Goal: Transaction & Acquisition: Purchase product/service

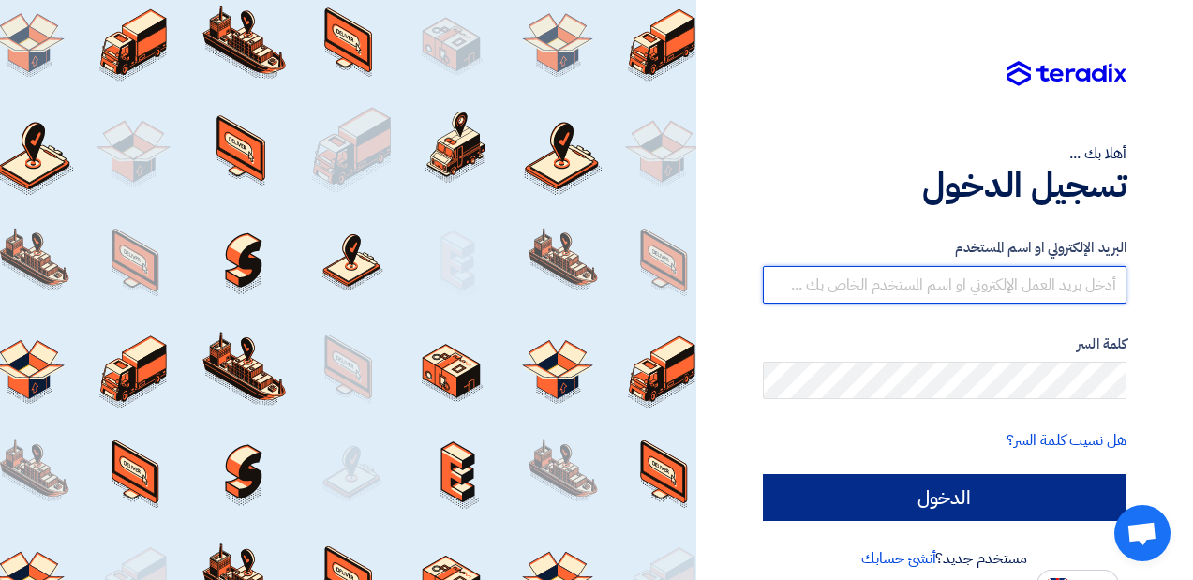
type input "[DEMOGRAPHIC_DATA][EMAIL_ADDRESS][DOMAIN_NAME]"
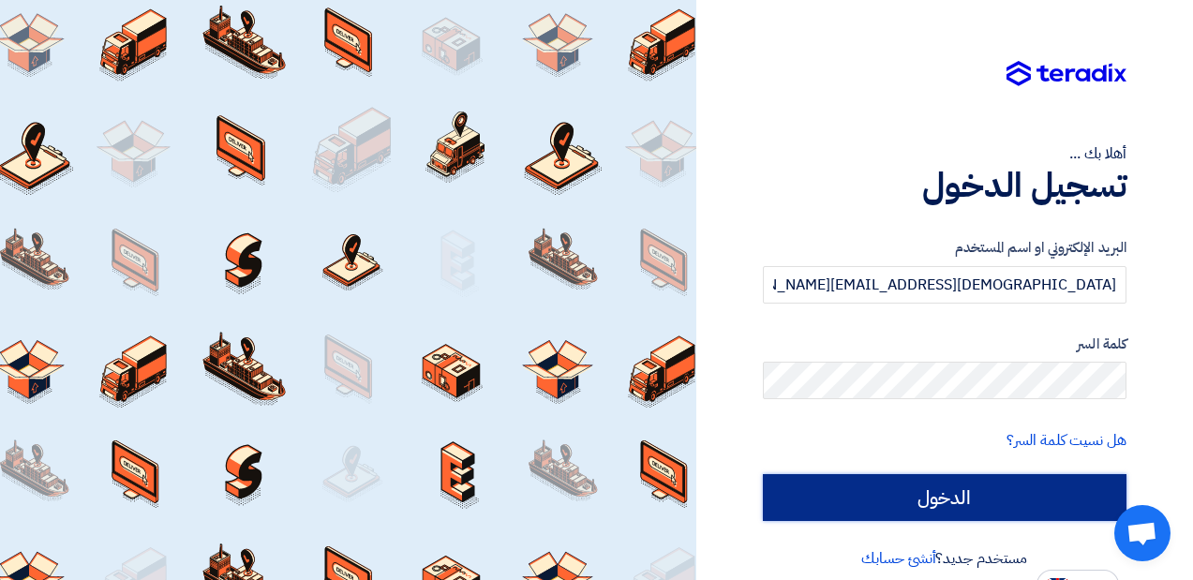
click at [927, 492] on input "الدخول" at bounding box center [945, 497] width 364 height 47
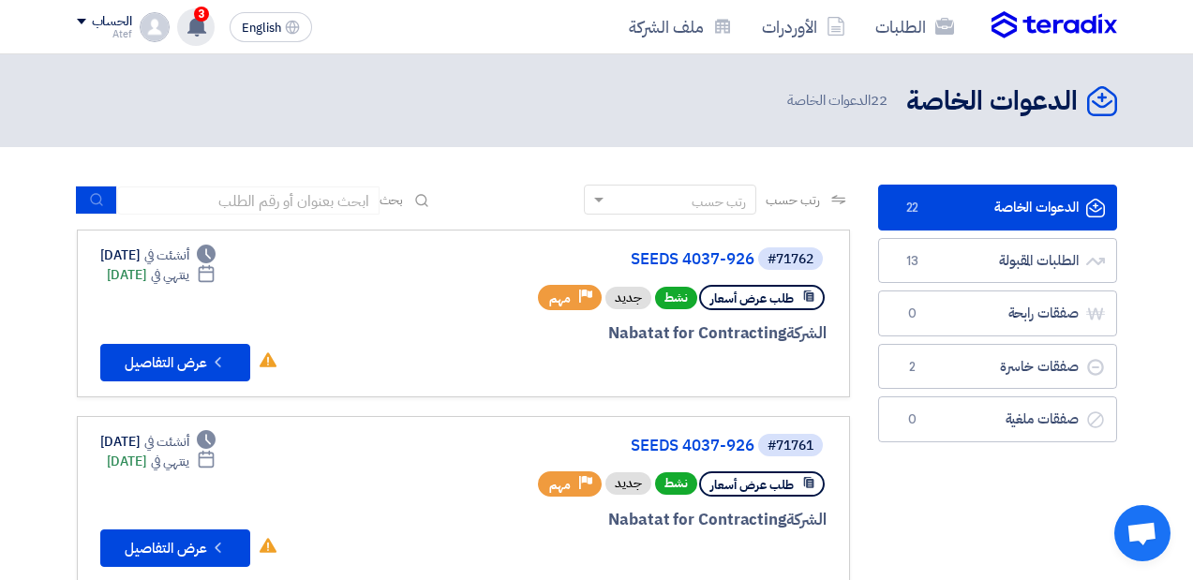
click at [193, 18] on icon at bounding box center [196, 26] width 21 height 21
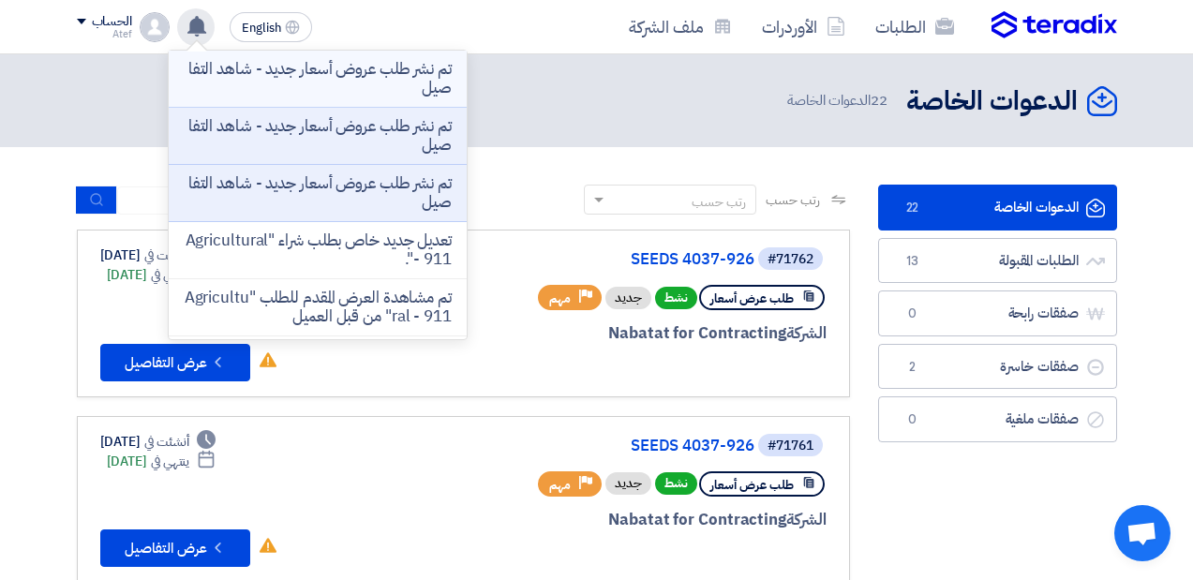
click at [294, 75] on p "تم نشر طلب عروض أسعار جديد - شاهد التفاصيل" at bounding box center [318, 78] width 268 height 37
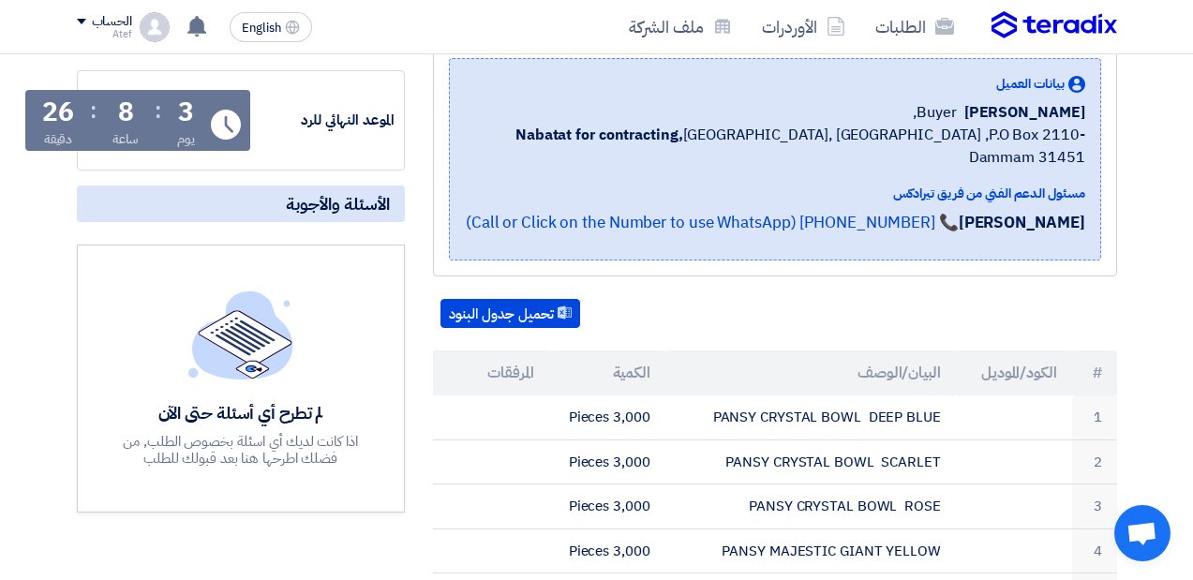
scroll to position [281, 0]
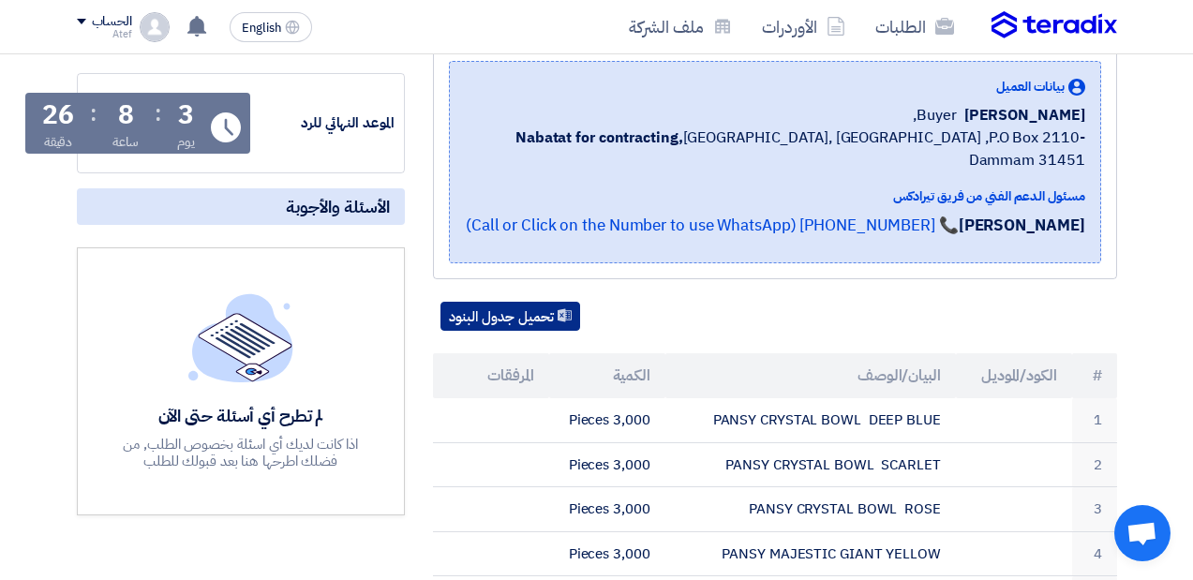
click at [549, 302] on button "تحميل جدول البنود" at bounding box center [510, 317] width 140 height 30
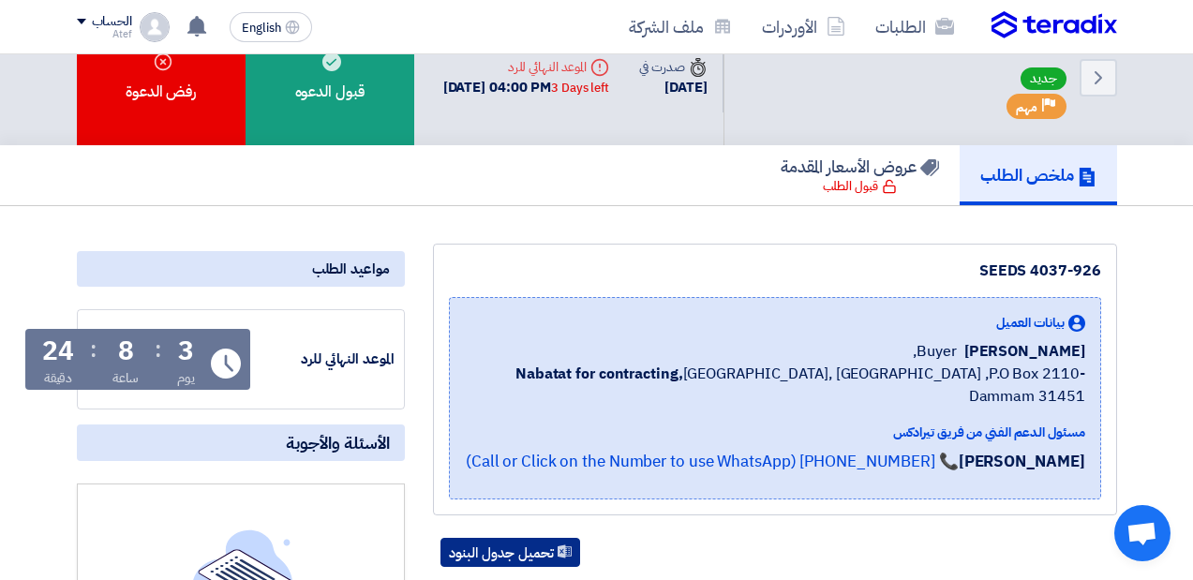
scroll to position [0, 0]
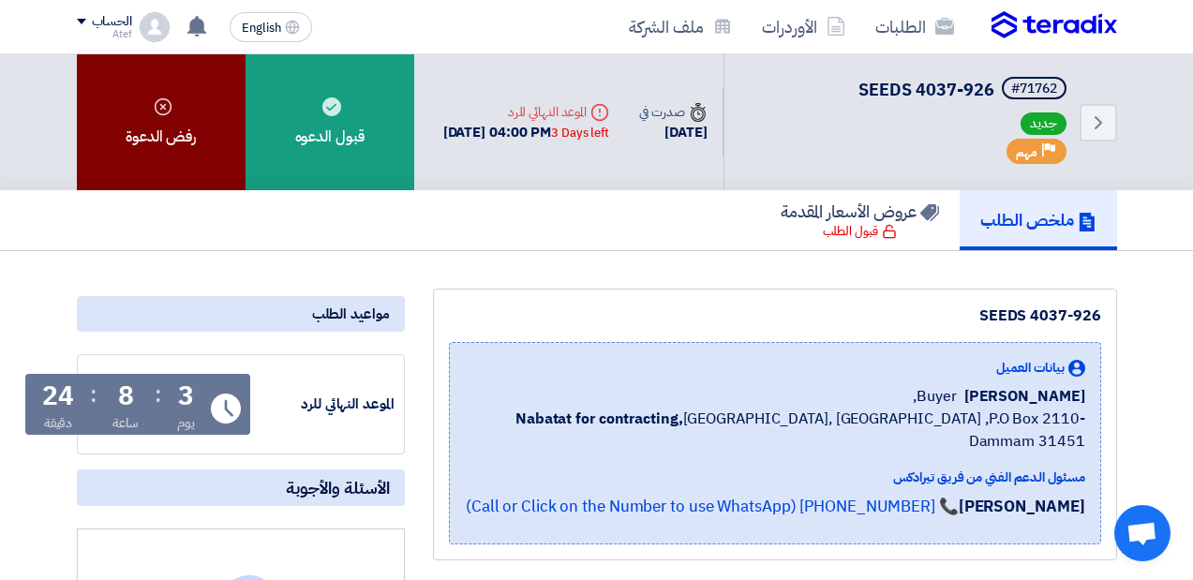
click at [193, 160] on div "رفض الدعوة" at bounding box center [161, 122] width 169 height 136
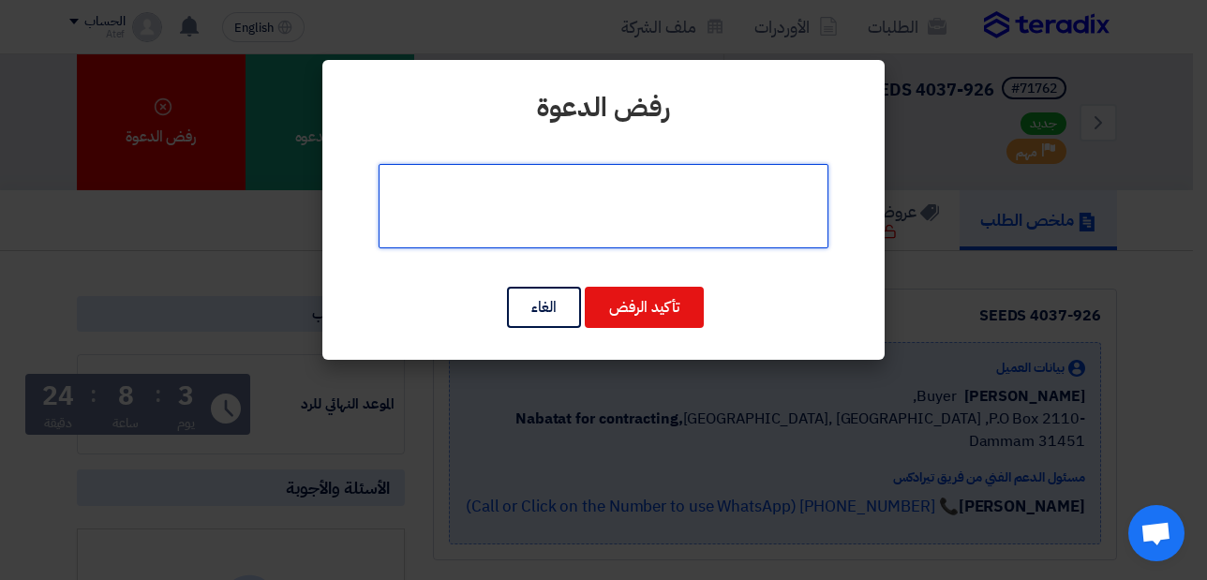
click at [659, 200] on textarea at bounding box center [604, 206] width 450 height 84
type textarea "غير متوفر"
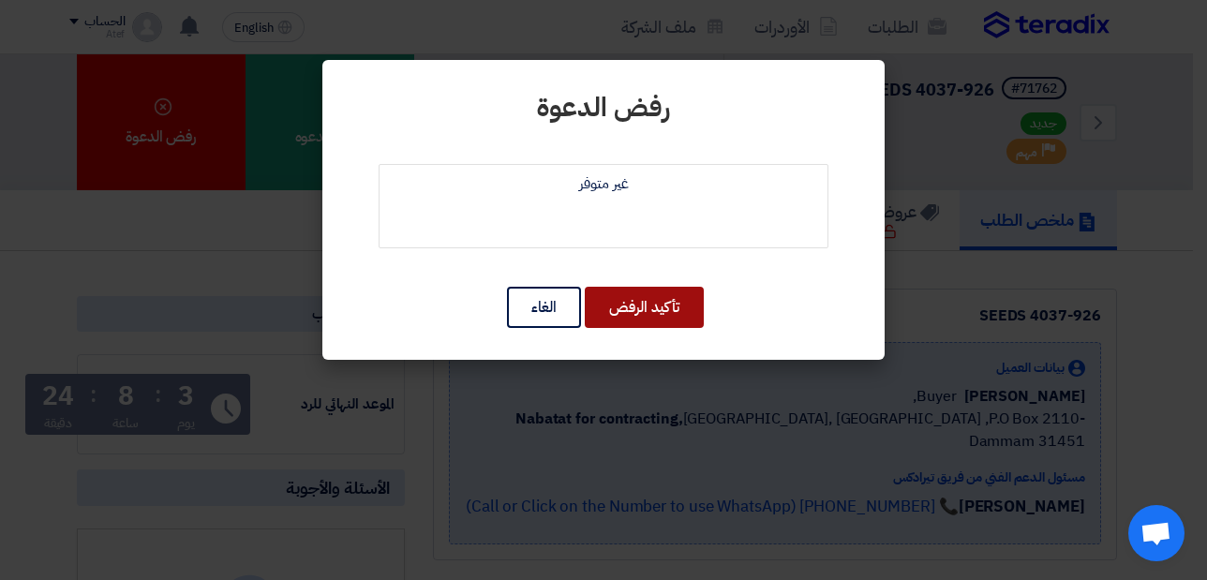
click at [633, 302] on button "تأكيد الرفض" at bounding box center [644, 307] width 119 height 41
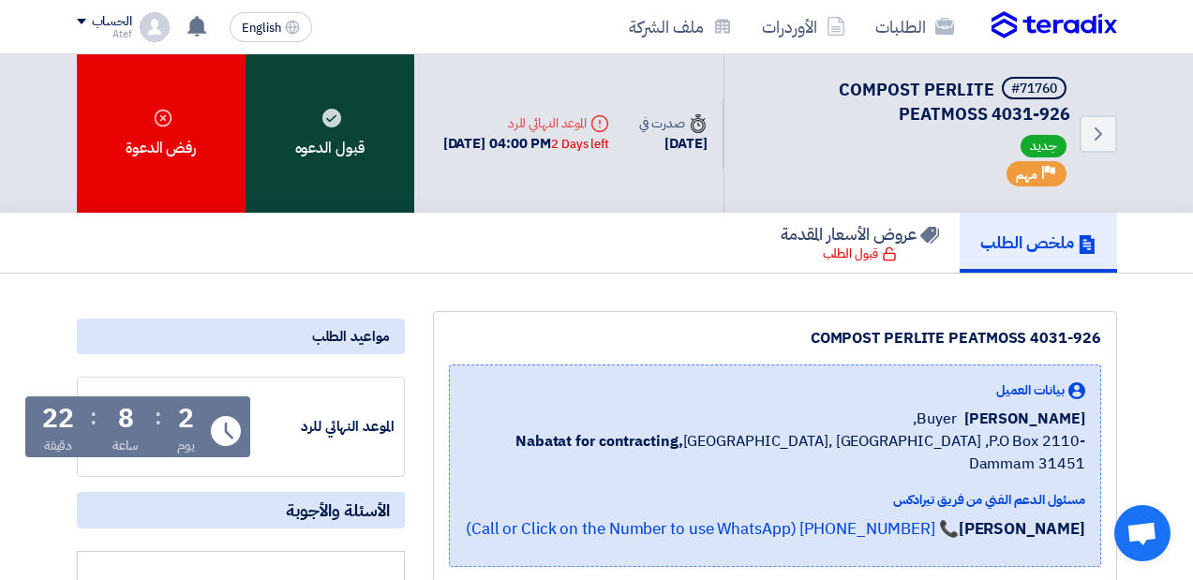
click at [325, 157] on div "قبول الدعوه" at bounding box center [330, 133] width 169 height 158
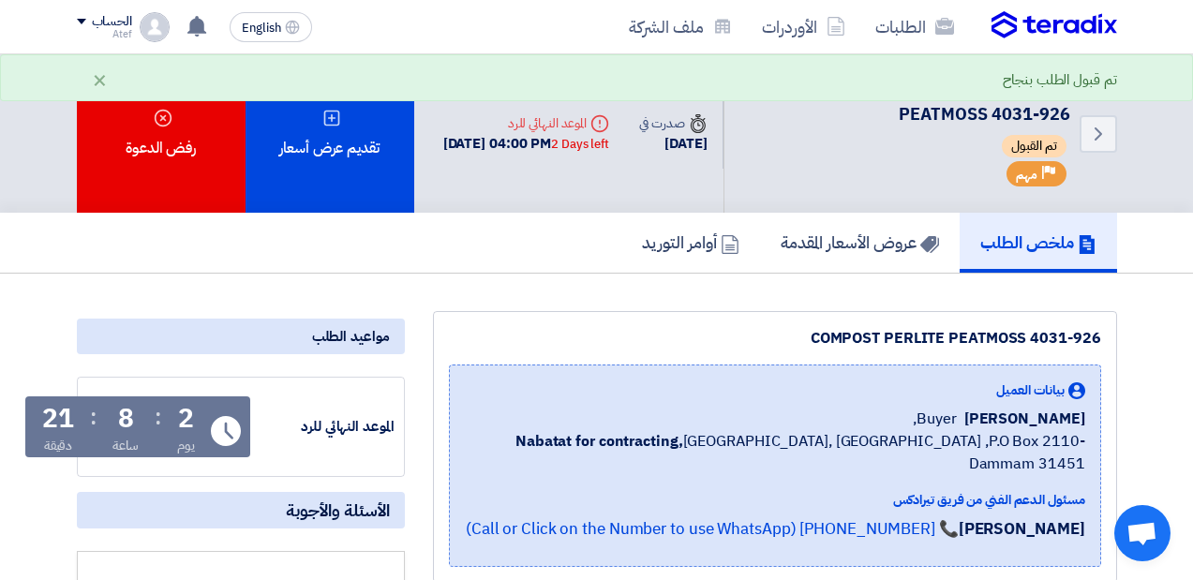
click at [325, 157] on div "تقديم عرض أسعار" at bounding box center [330, 133] width 169 height 158
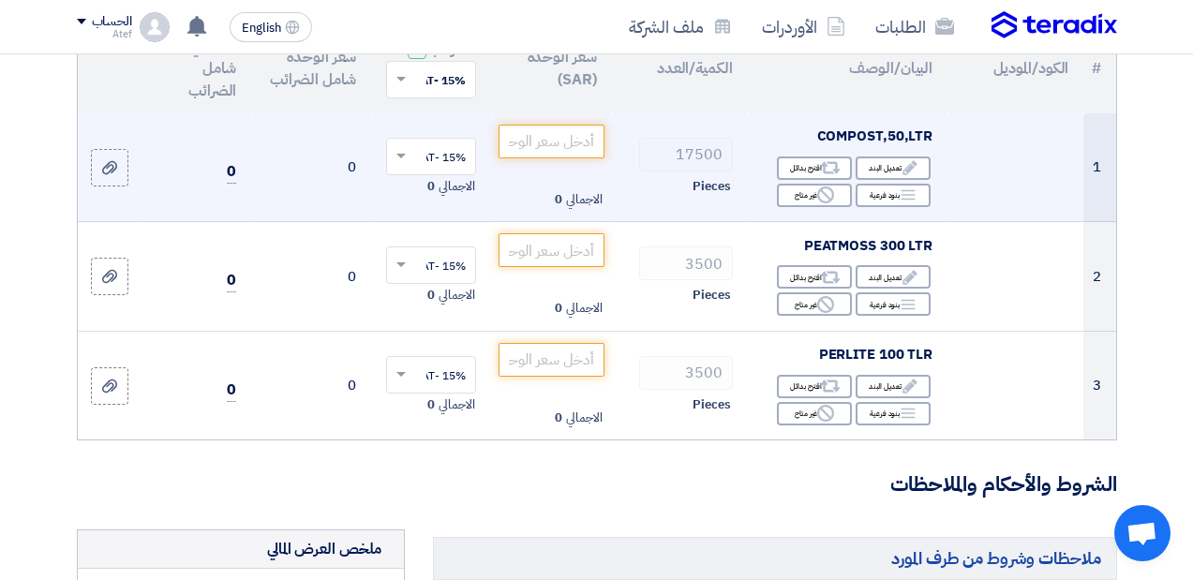
scroll to position [281, 0]
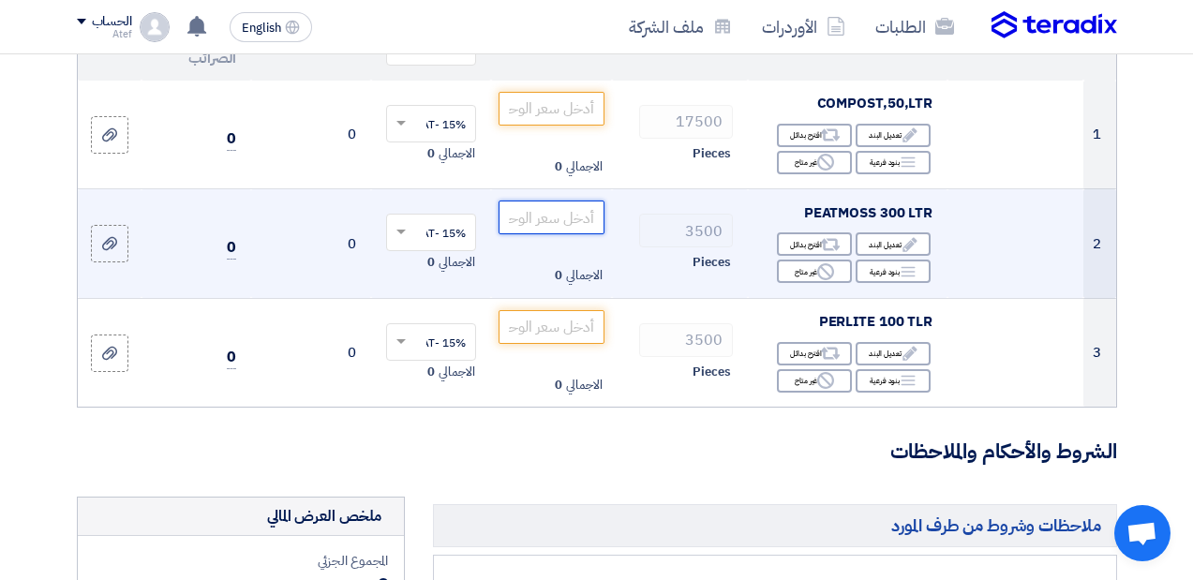
click at [577, 234] on input "number" at bounding box center [551, 218] width 105 height 34
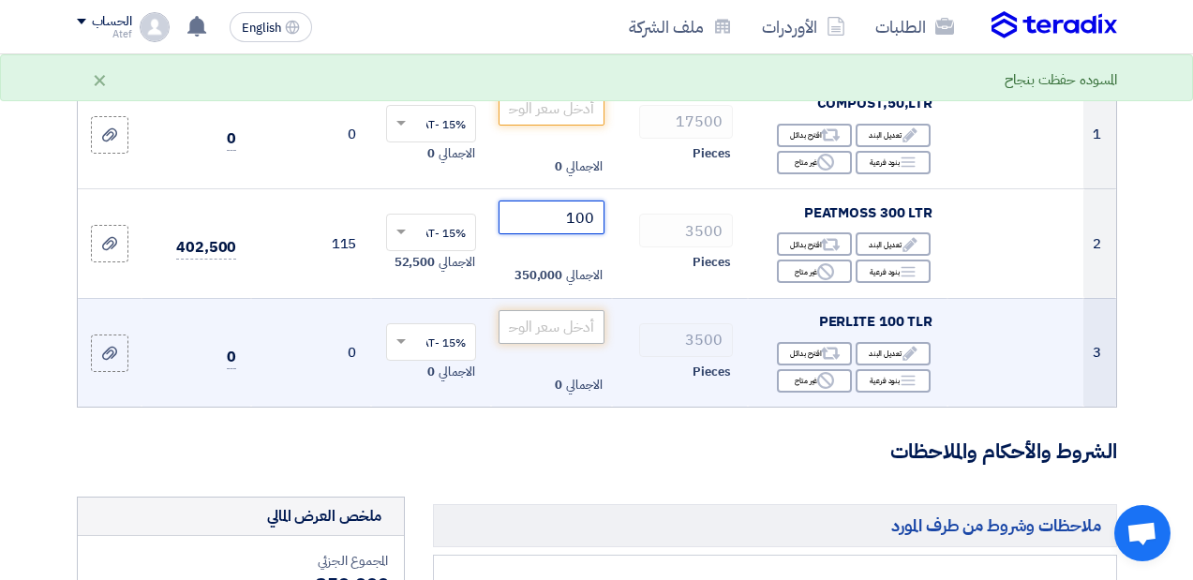
type input "100"
click at [572, 343] on input "number" at bounding box center [551, 327] width 105 height 34
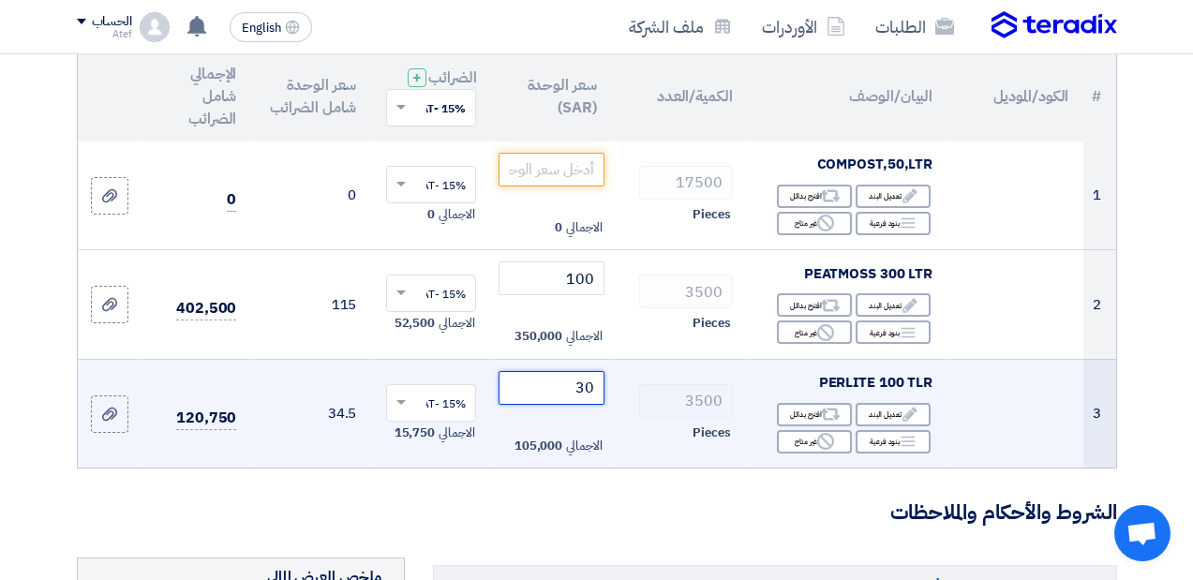
scroll to position [187, 0]
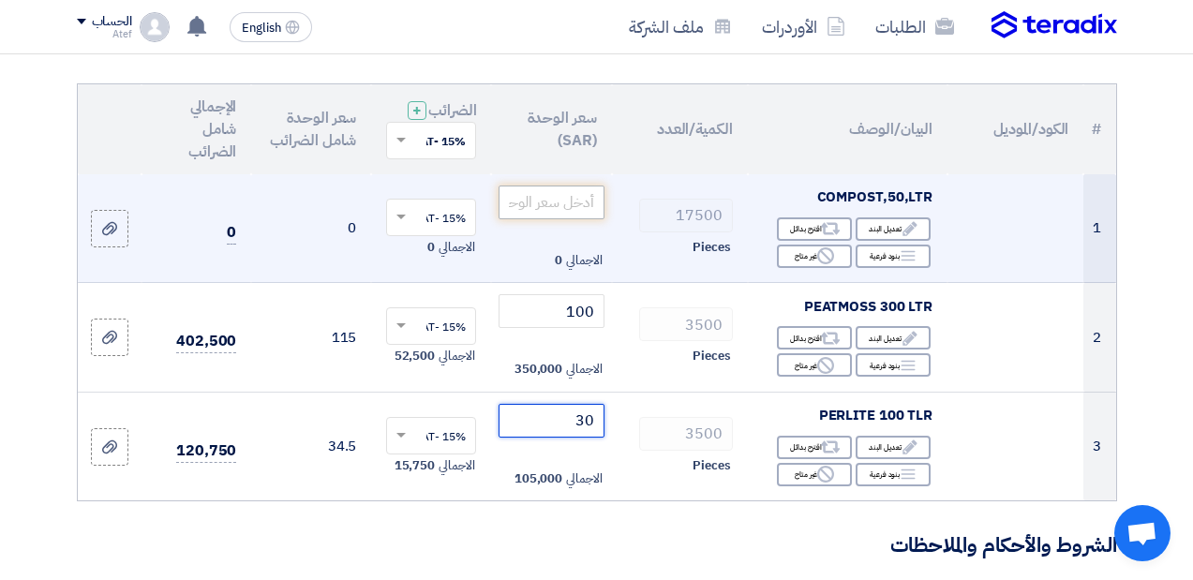
type input "30"
click at [539, 219] on input "number" at bounding box center [551, 203] width 105 height 34
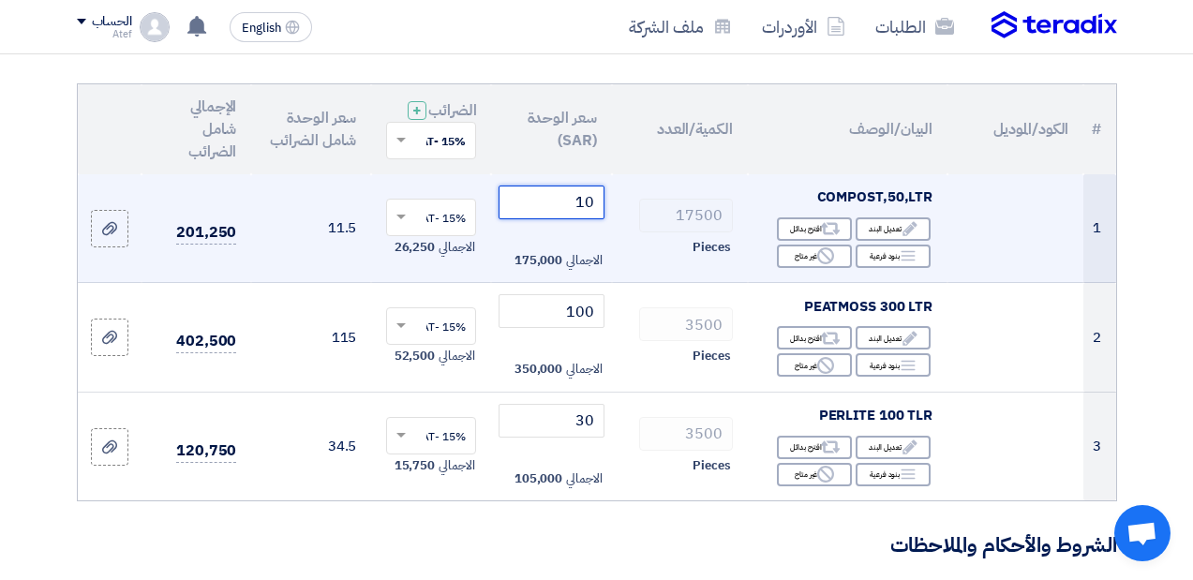
click at [584, 215] on input "10" at bounding box center [551, 203] width 105 height 34
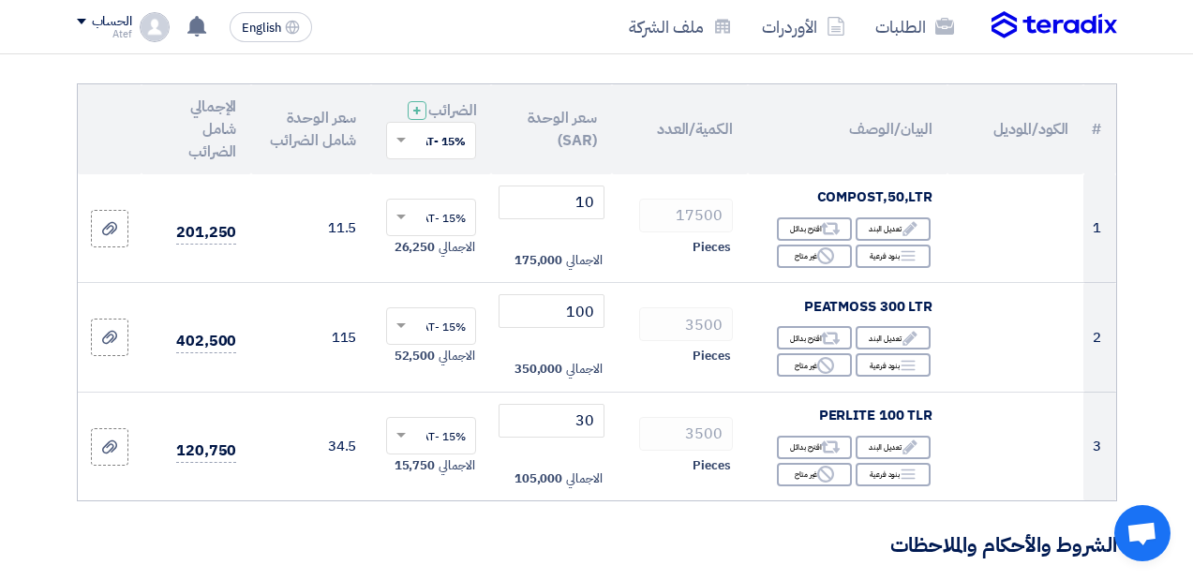
click at [666, 174] on th "الكمية/العدد" at bounding box center [680, 129] width 136 height 90
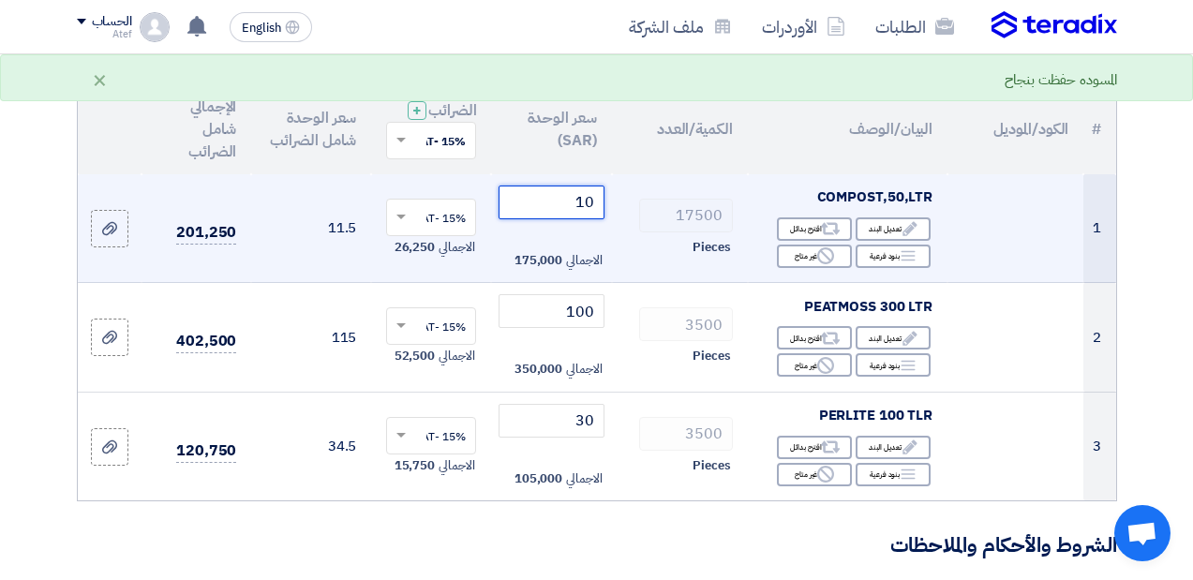
click at [586, 215] on input "10" at bounding box center [551, 203] width 105 height 34
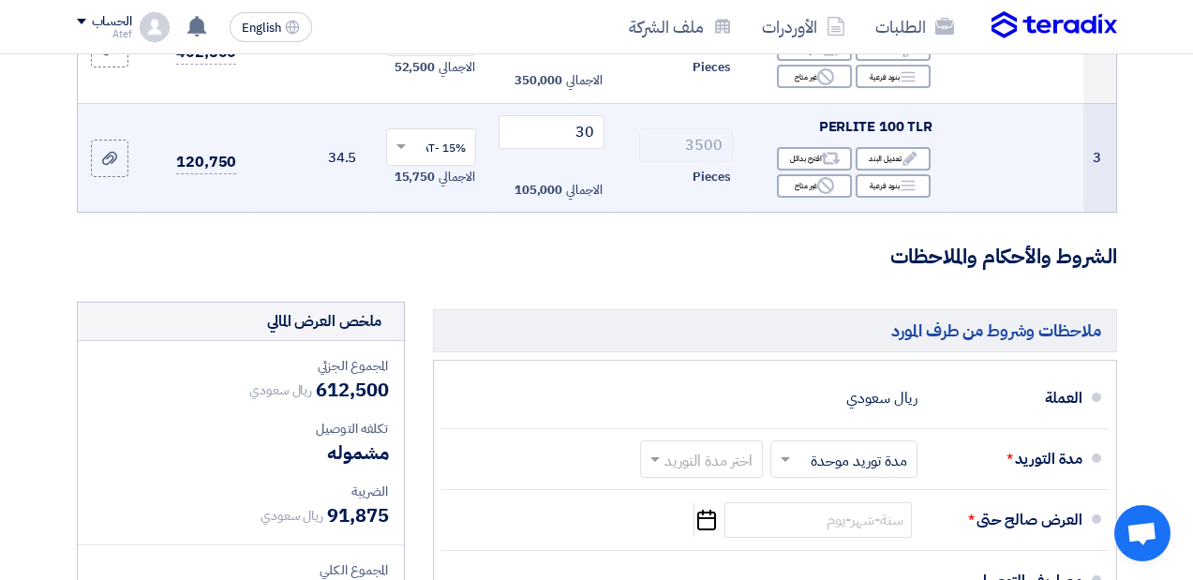
scroll to position [469, 0]
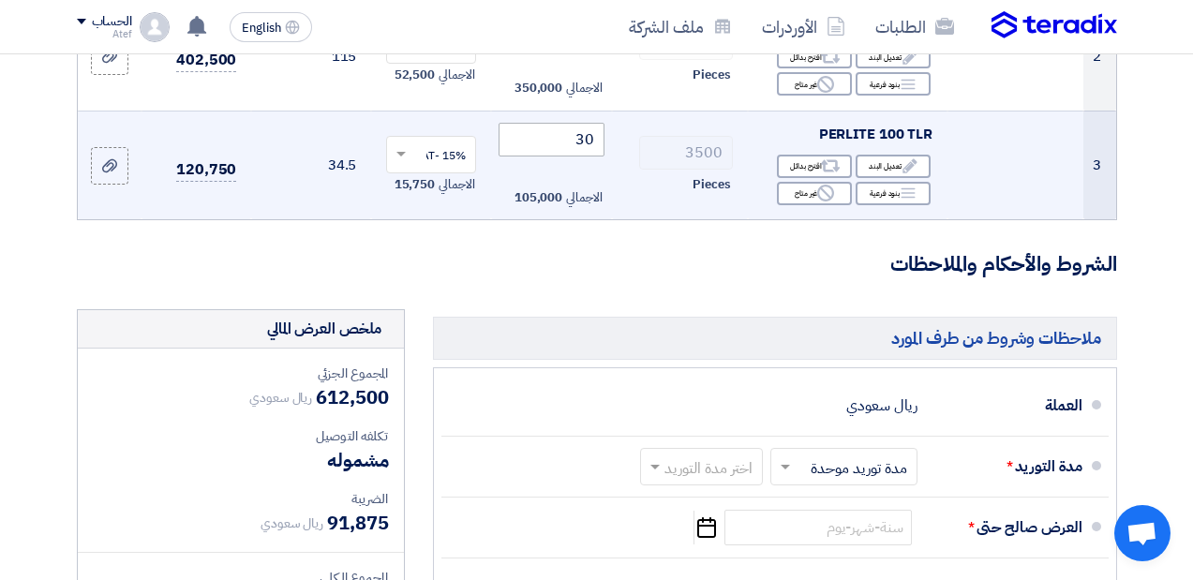
type input "9"
click at [591, 154] on input "30" at bounding box center [551, 140] width 105 height 34
click at [585, 156] on input "30" at bounding box center [551, 140] width 105 height 34
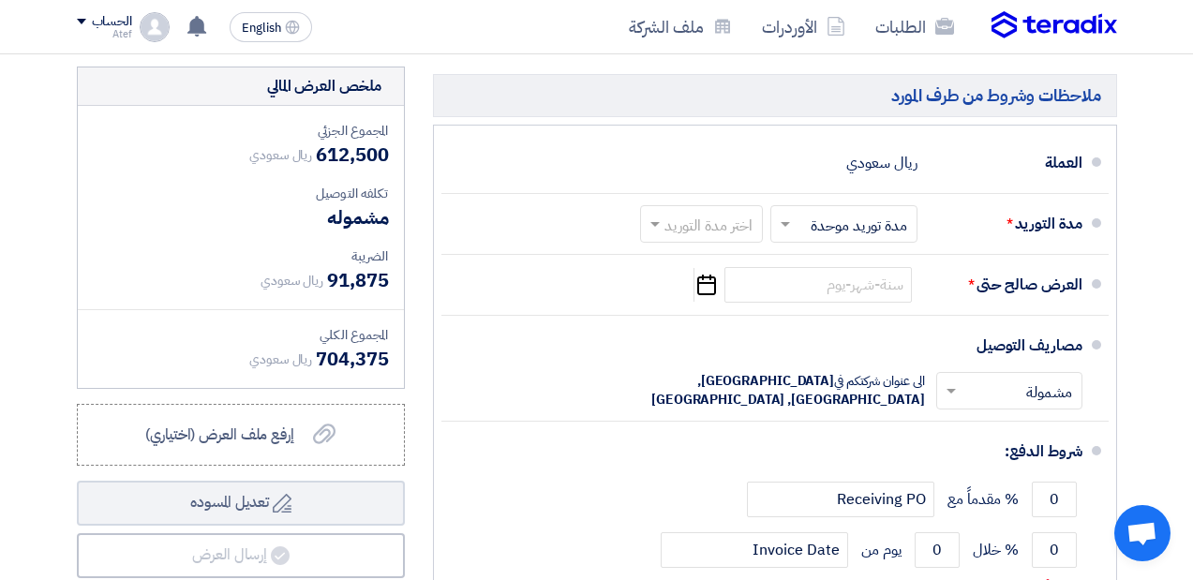
scroll to position [750, 0]
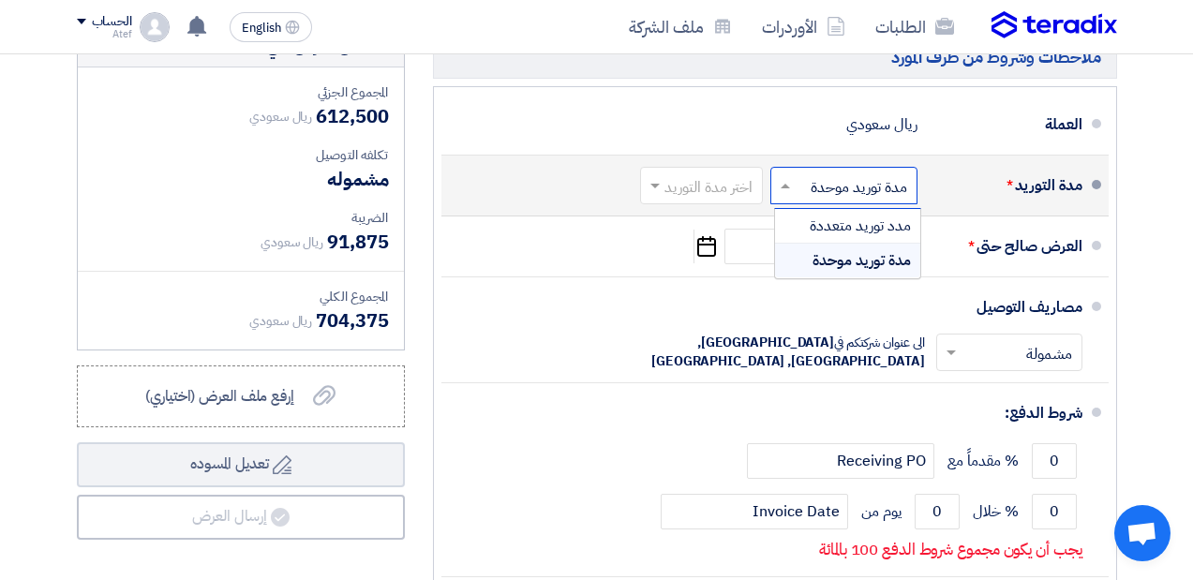
click at [778, 195] on span at bounding box center [782, 185] width 23 height 19
click at [728, 197] on input "text" at bounding box center [697, 186] width 113 height 27
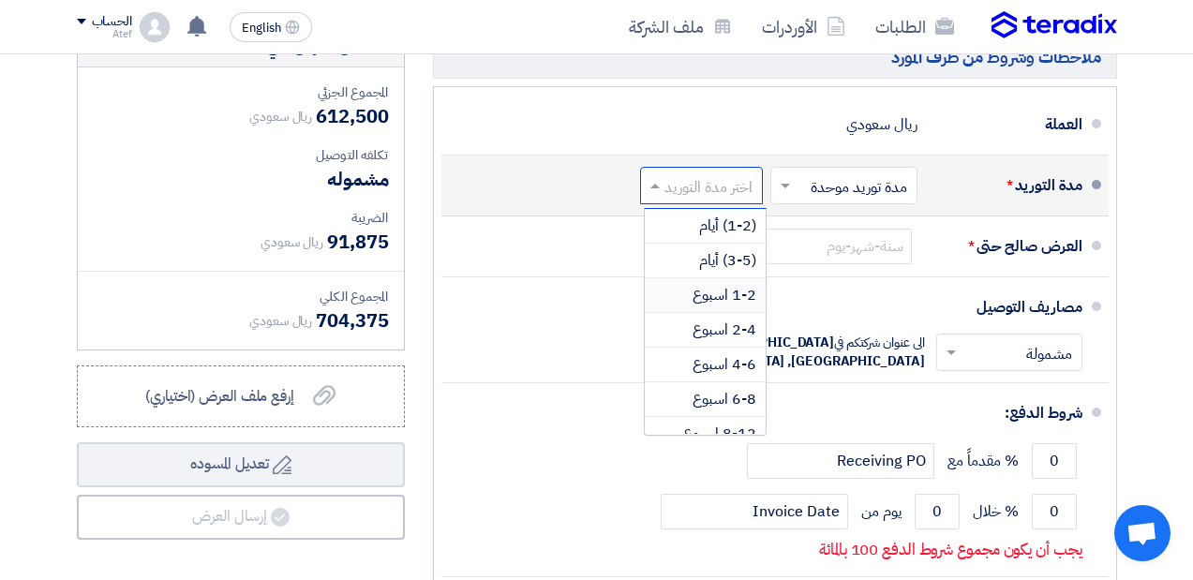
click at [729, 306] on span "1-2 اسبوع" at bounding box center [724, 295] width 64 height 22
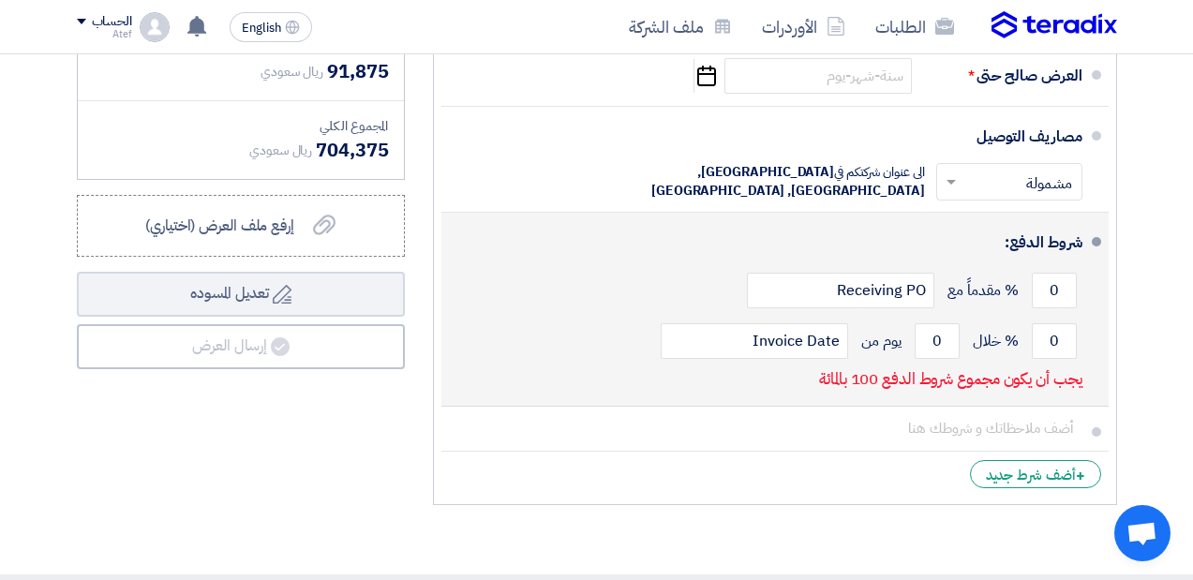
scroll to position [937, 0]
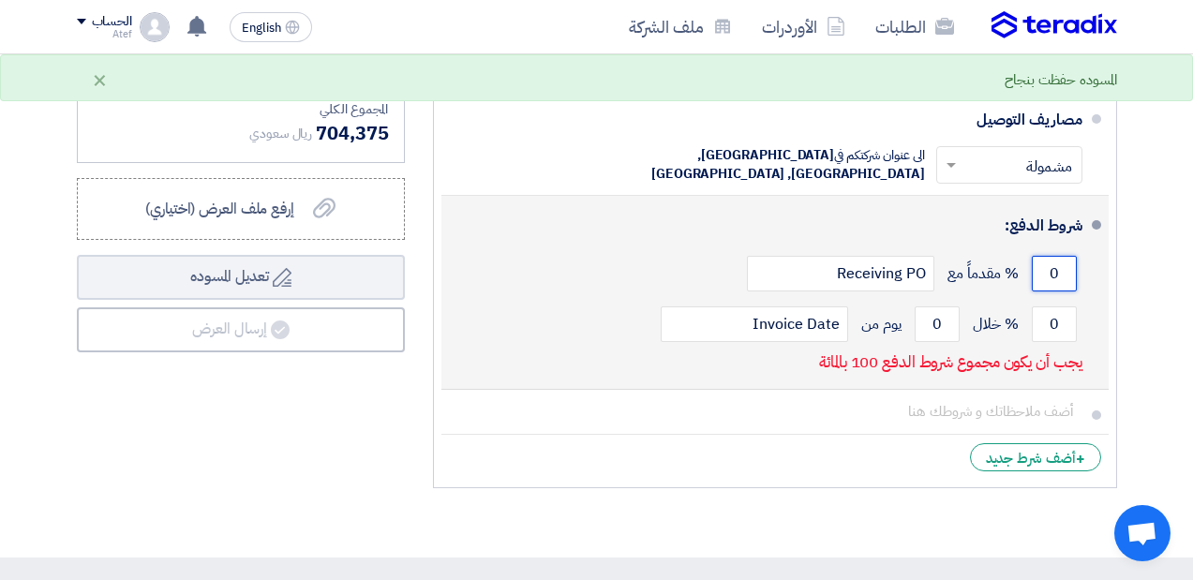
click at [1047, 290] on input "0" at bounding box center [1054, 274] width 45 height 36
drag, startPoint x: 1050, startPoint y: 290, endPoint x: 1063, endPoint y: 290, distance: 12.2
click at [1063, 290] on input "0" at bounding box center [1054, 274] width 45 height 36
type input "50"
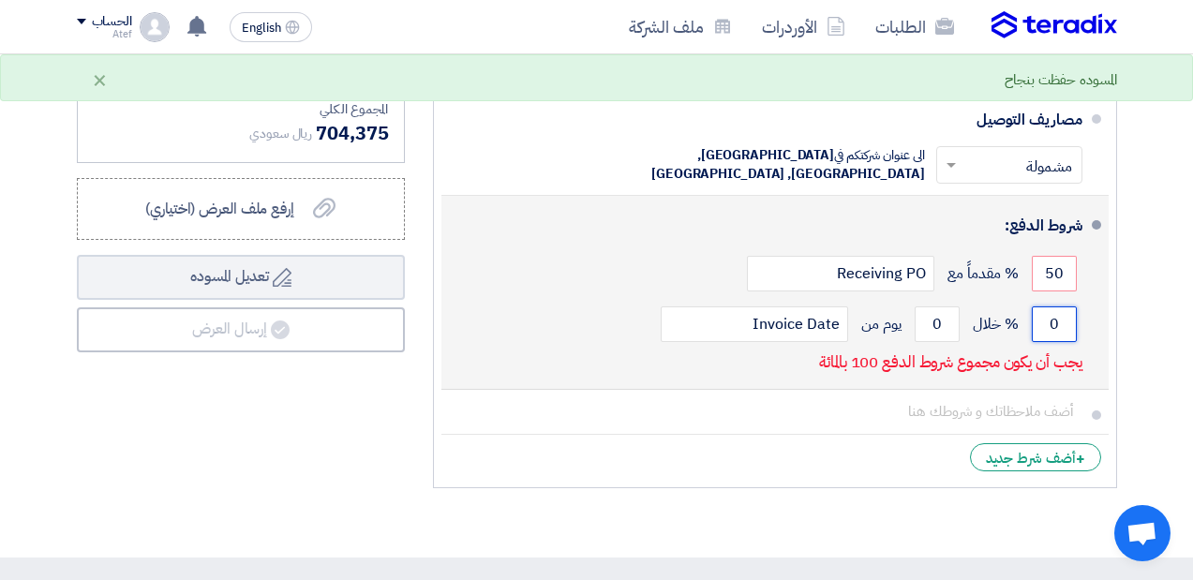
drag, startPoint x: 1048, startPoint y: 335, endPoint x: 1062, endPoint y: 342, distance: 15.5
click at [1062, 342] on input "0" at bounding box center [1054, 324] width 45 height 36
type input "50"
drag, startPoint x: 930, startPoint y: 335, endPoint x: 941, endPoint y: 337, distance: 11.6
click at [941, 337] on input "0" at bounding box center [937, 324] width 45 height 36
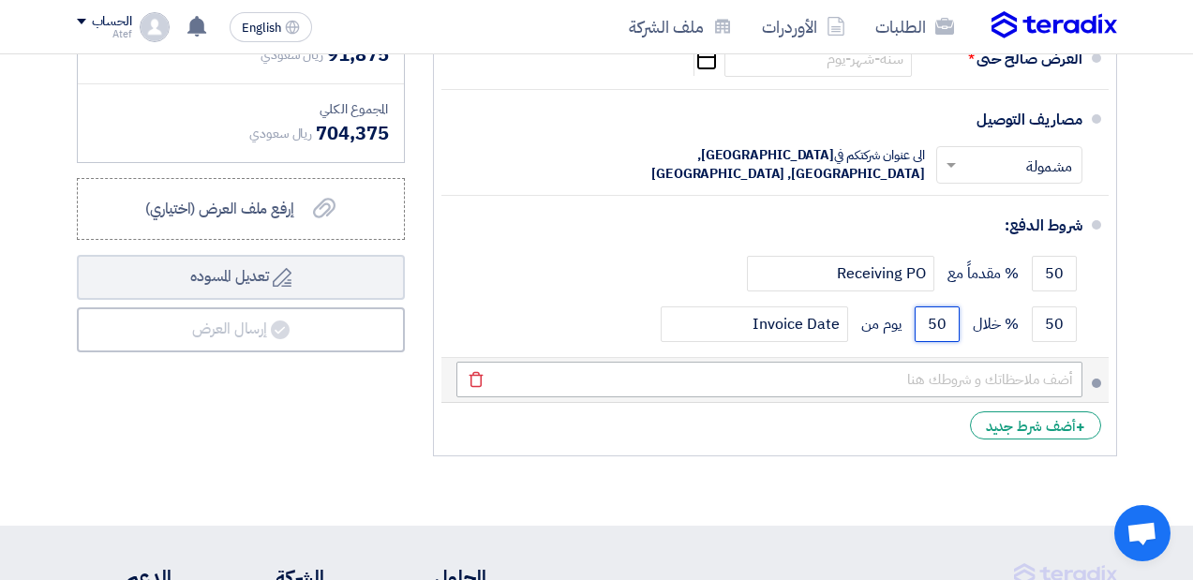
type input "50"
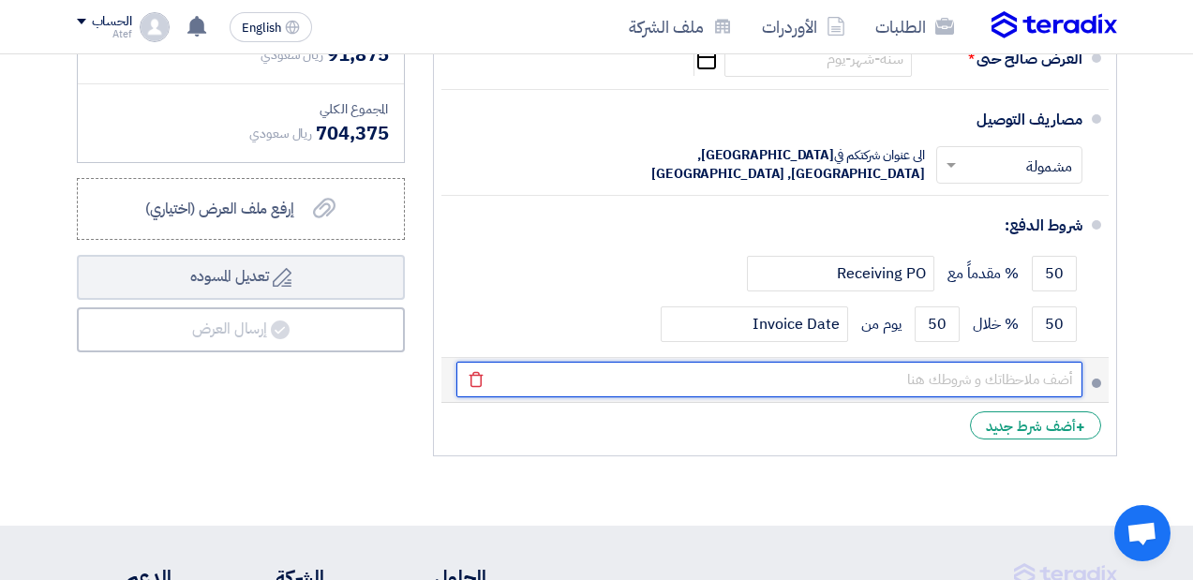
click at [1056, 397] on input "text" at bounding box center [769, 380] width 626 height 36
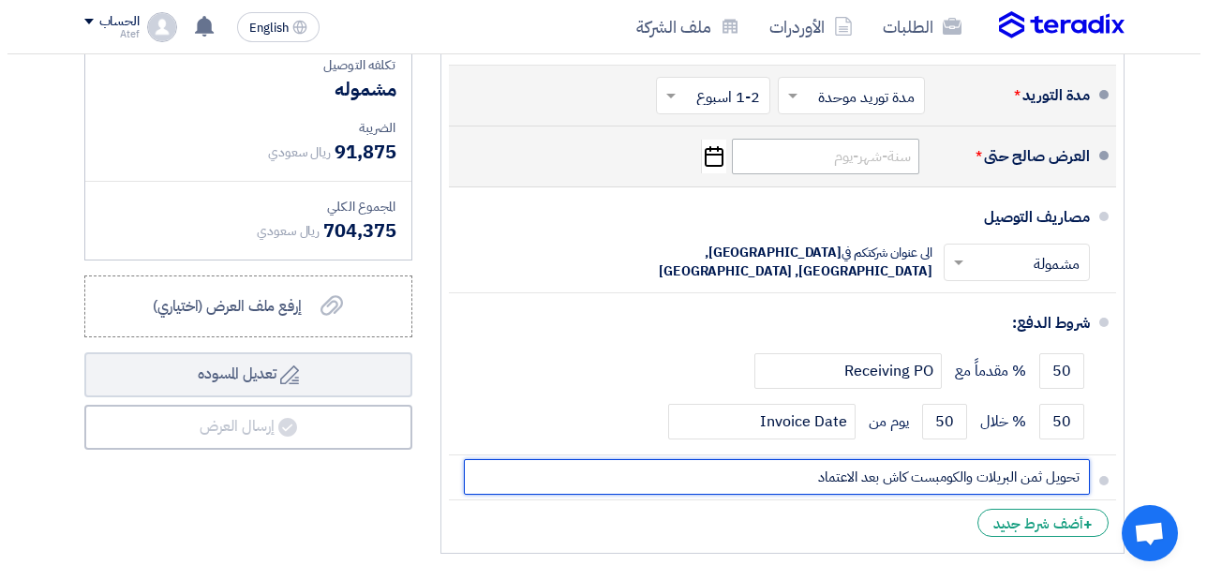
scroll to position [843, 0]
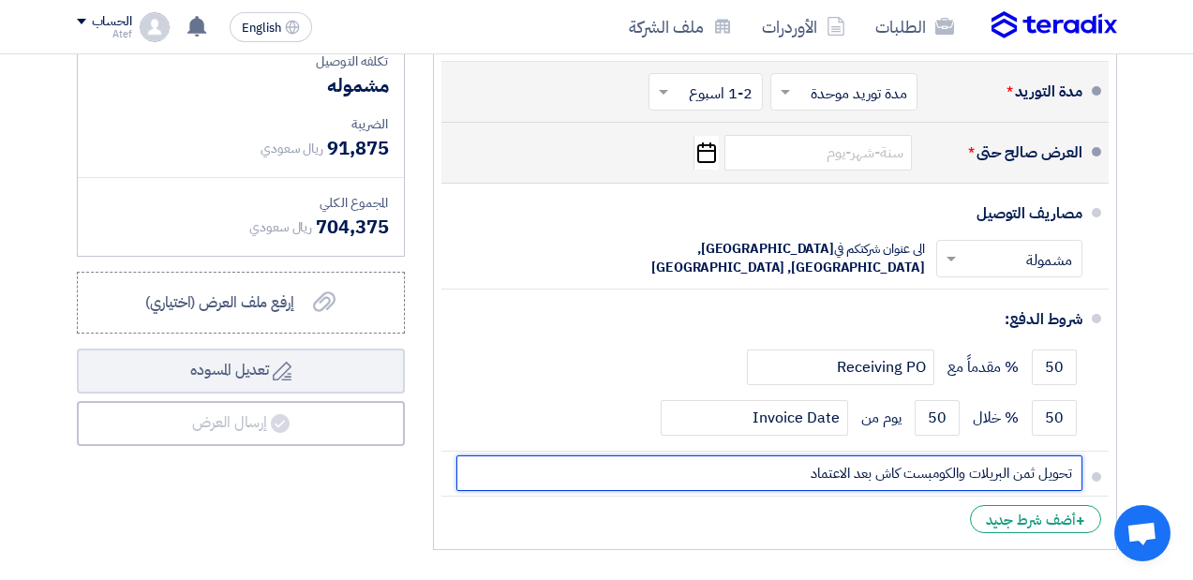
type input "تحويل ثمن البريلات والكومبست كاش بعد الاعتماد"
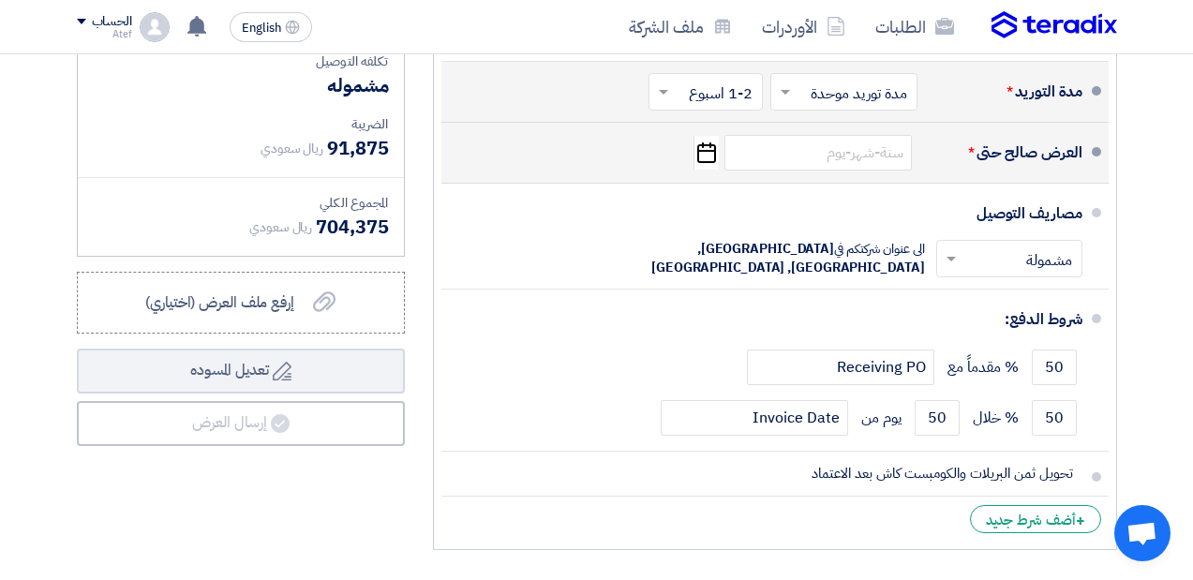
click at [713, 164] on icon "Pick a date" at bounding box center [705, 153] width 25 height 34
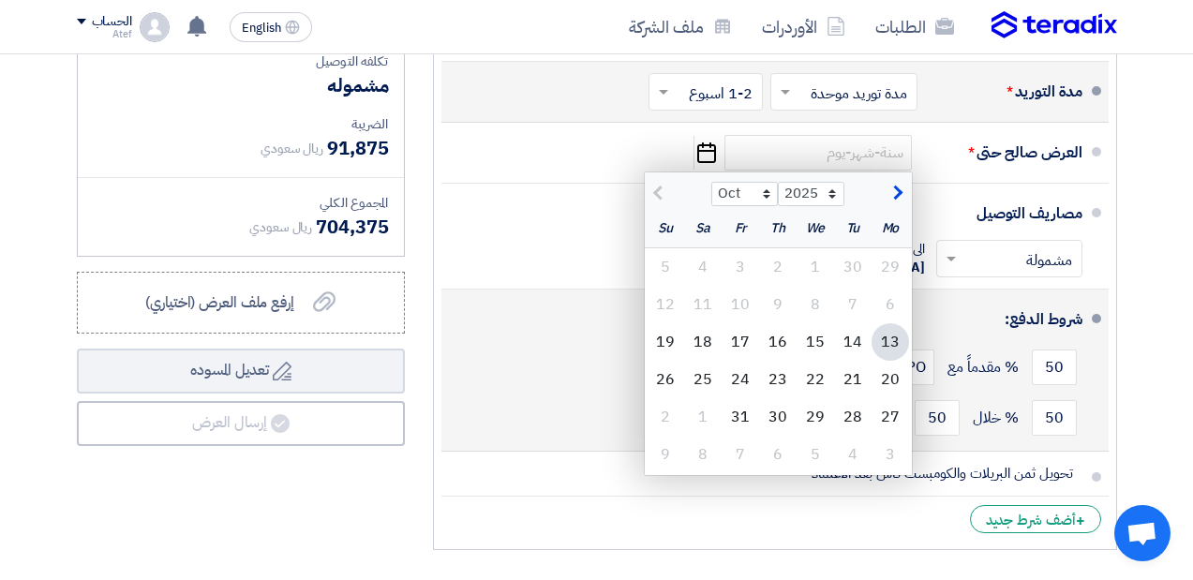
click at [736, 436] on div "31" at bounding box center [740, 416] width 37 height 37
type input "[DATE]"
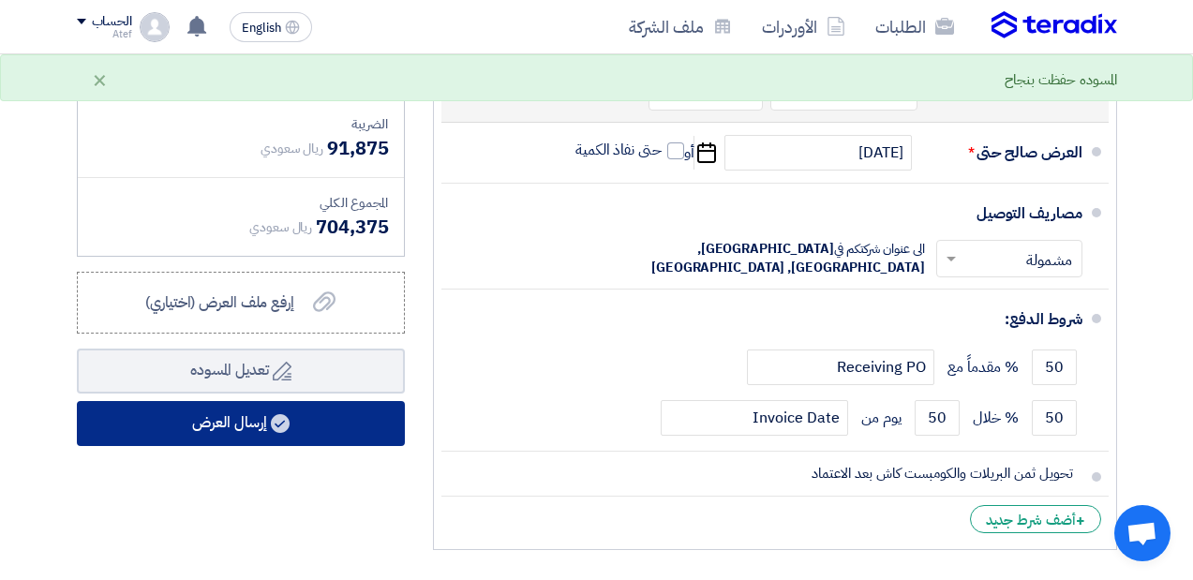
click at [368, 446] on button "إرسال العرض" at bounding box center [241, 423] width 328 height 45
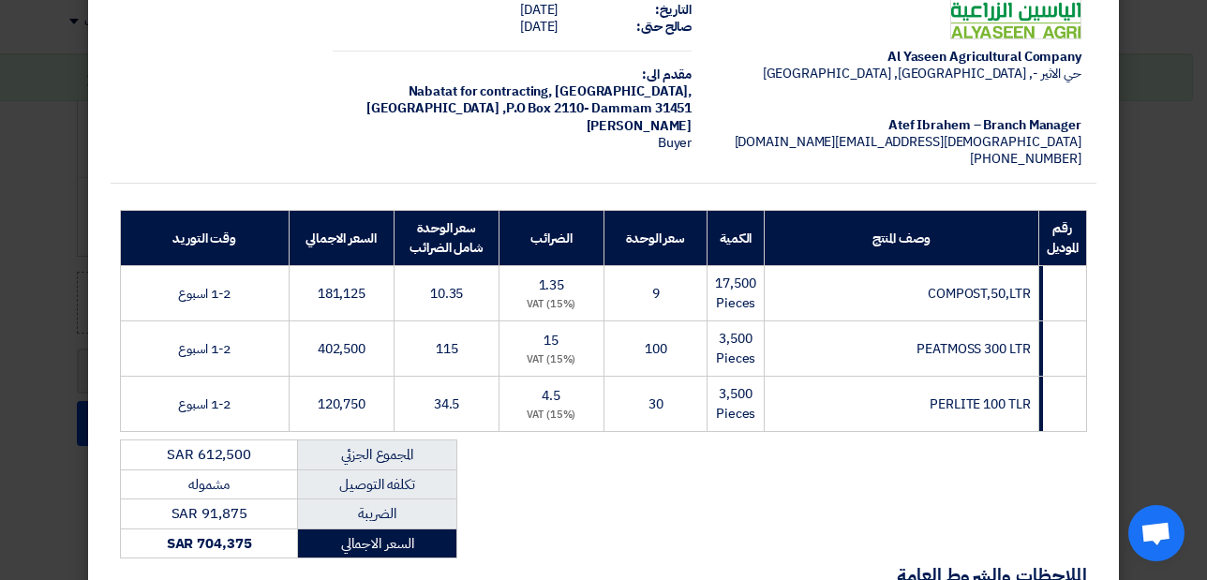
scroll to position [429, 0]
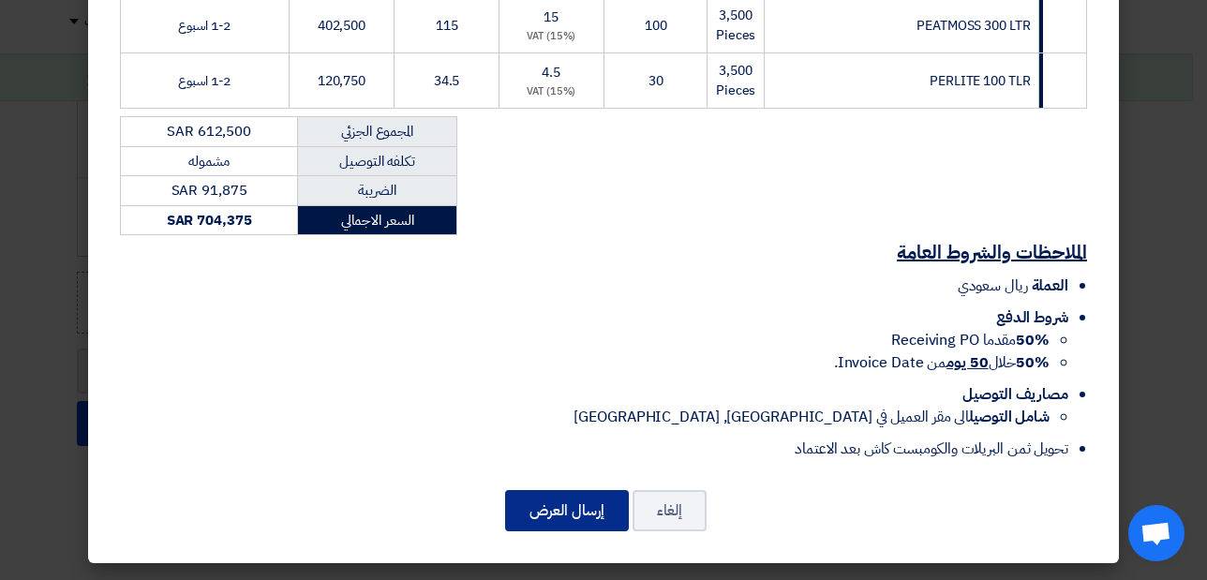
click at [566, 519] on button "إرسال العرض" at bounding box center [567, 510] width 124 height 41
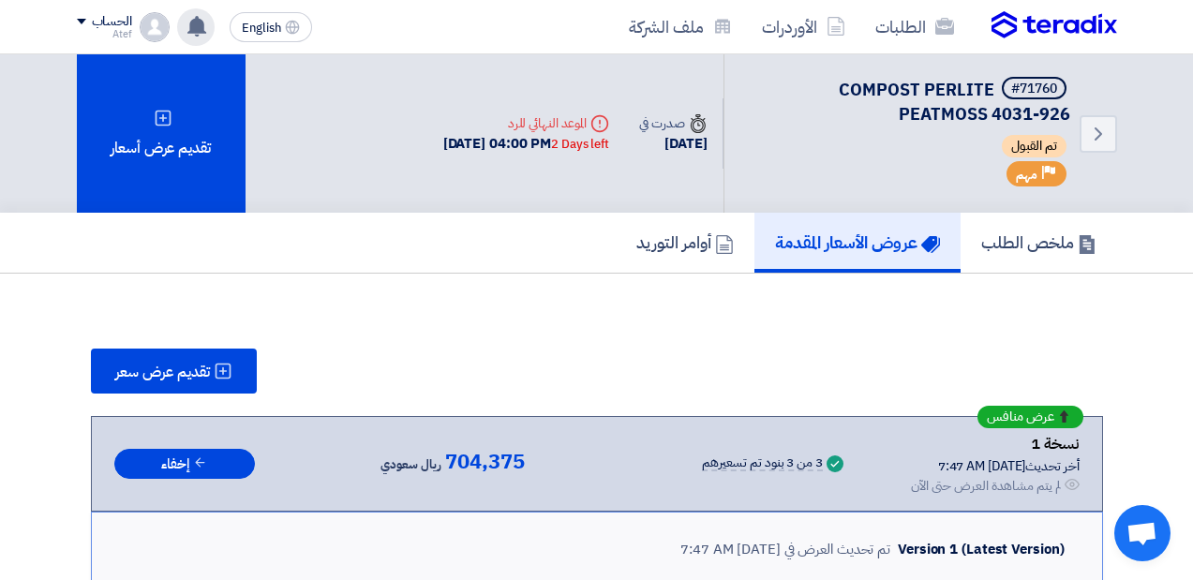
click at [191, 26] on use at bounding box center [196, 26] width 19 height 21
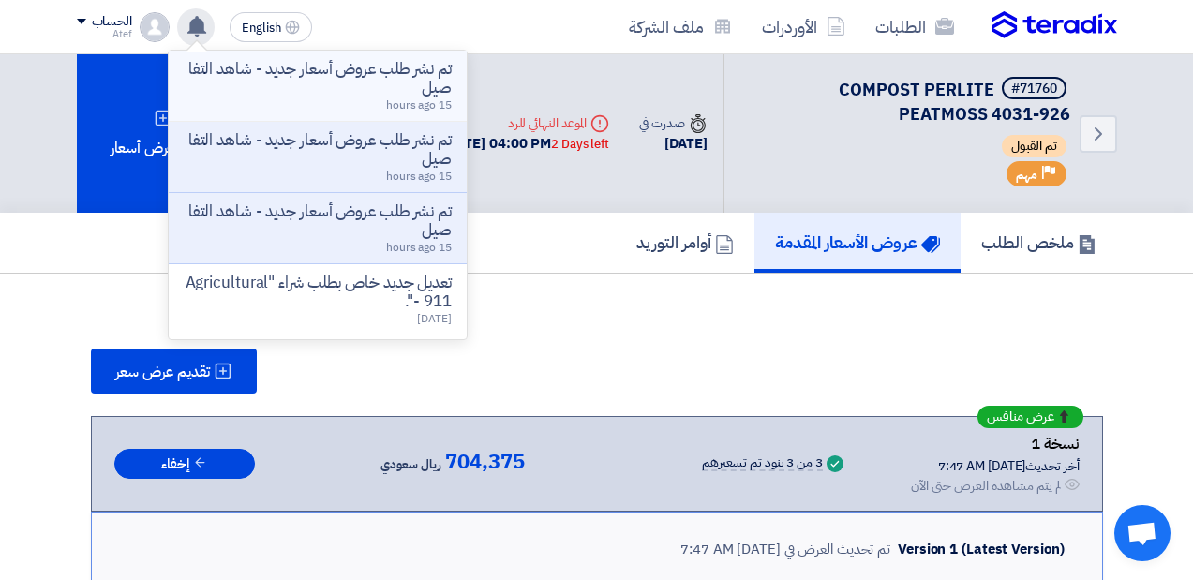
click at [250, 65] on p "تم نشر طلب عروض أسعار جديد - شاهد التفاصيل" at bounding box center [318, 78] width 268 height 37
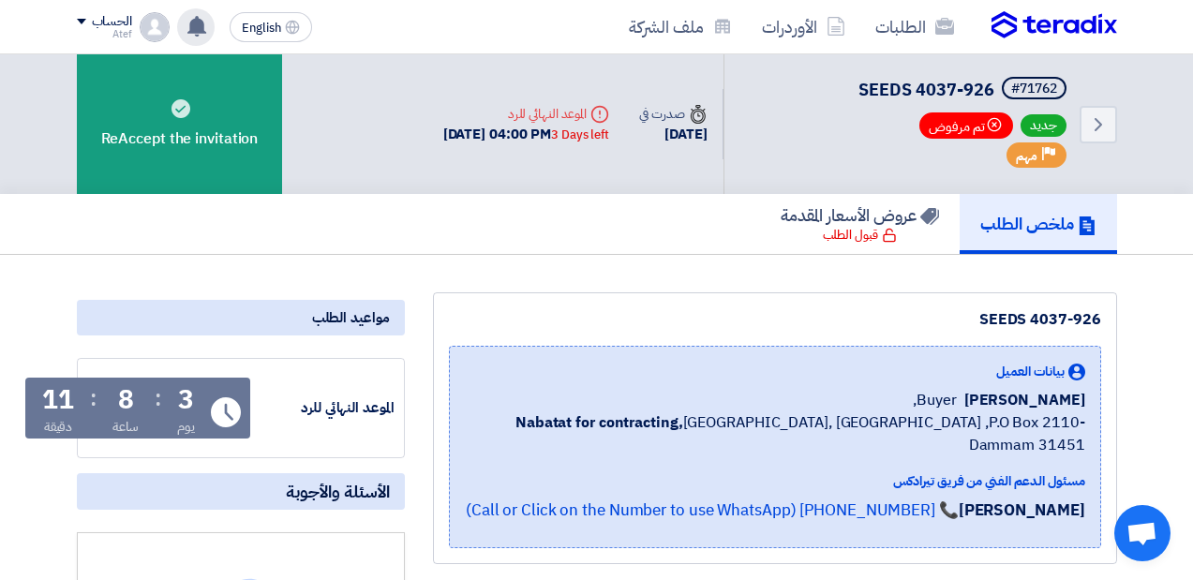
click at [208, 22] on div "تم نشر طلب عروض أسعار جديد - شاهد التفاصيل تم نشر طلب عروض أسعار جديد - شاهد ال…" at bounding box center [195, 26] width 37 height 37
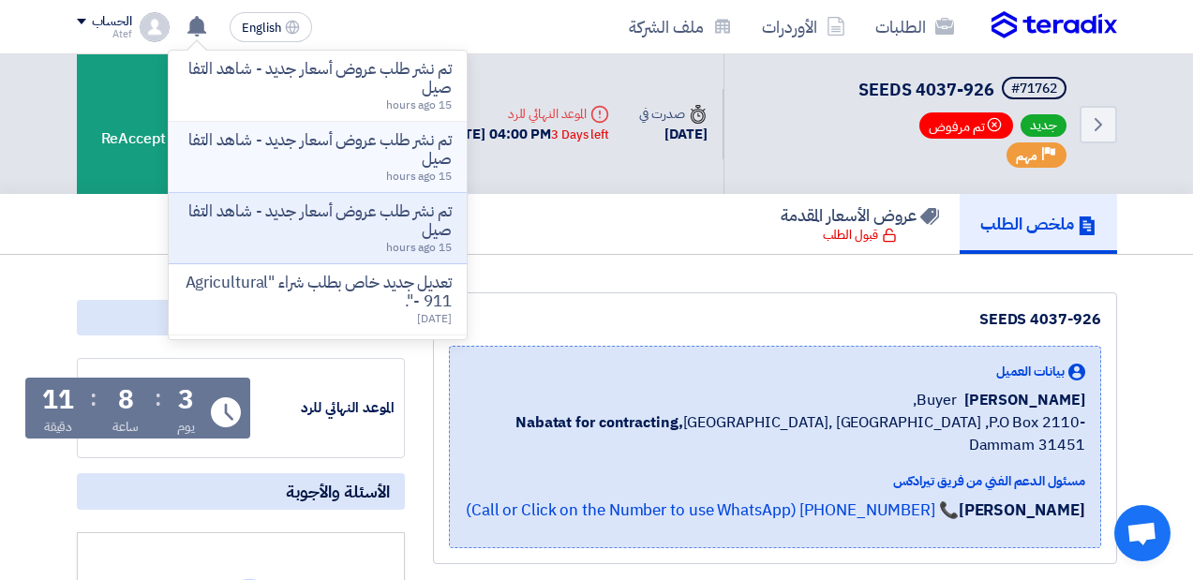
click at [305, 143] on p "تم نشر طلب عروض أسعار جديد - شاهد التفاصيل" at bounding box center [318, 149] width 268 height 37
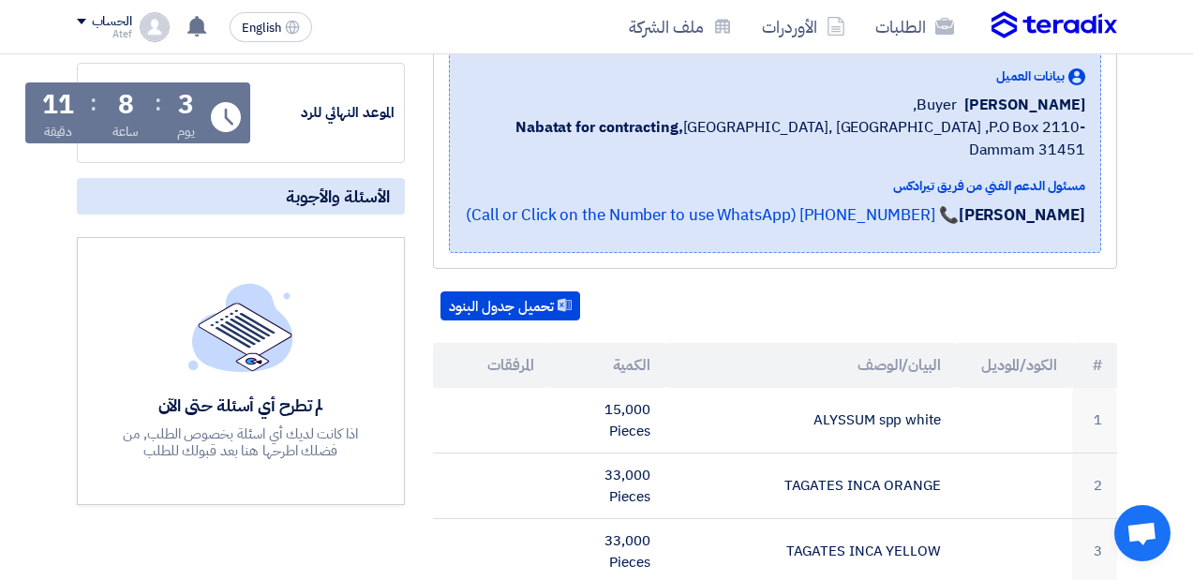
scroll to position [281, 0]
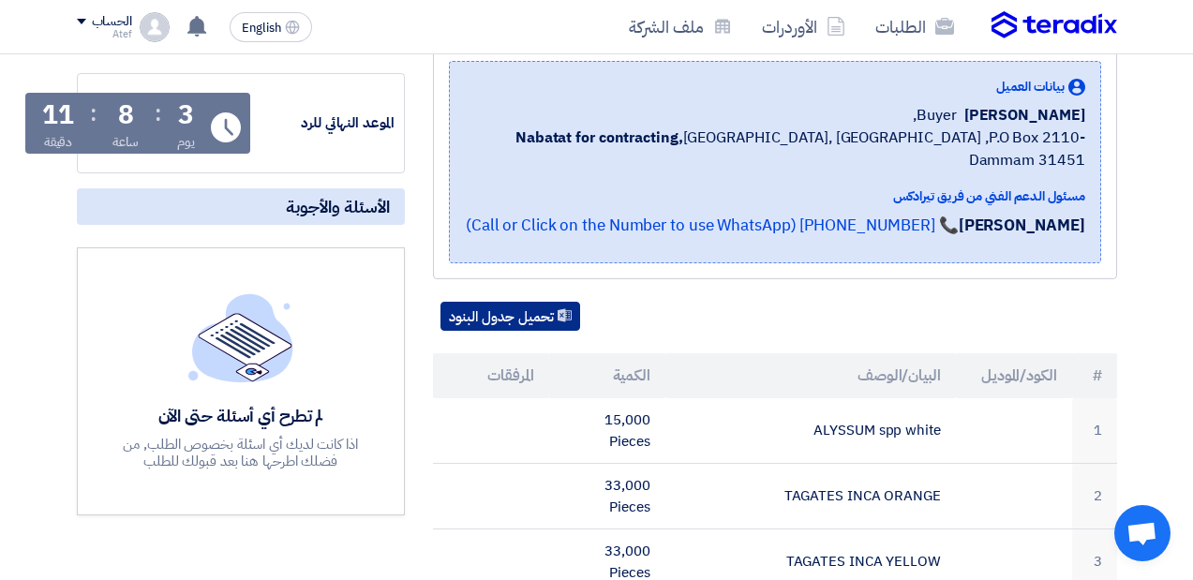
click at [482, 302] on button "تحميل جدول البنود" at bounding box center [510, 317] width 140 height 30
click at [189, 25] on icon at bounding box center [196, 26] width 21 height 21
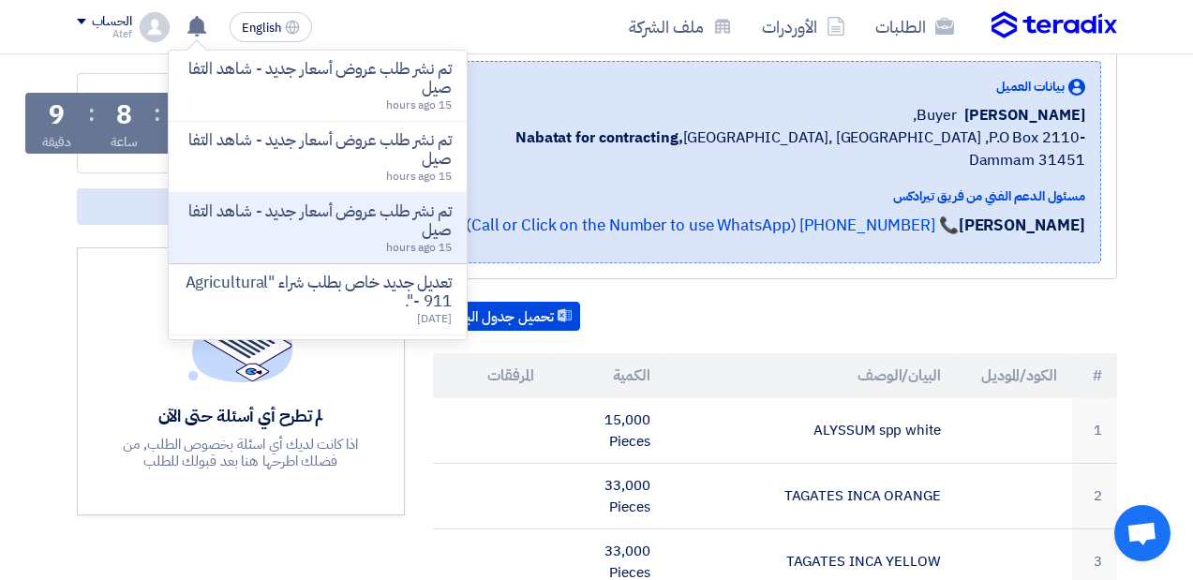
click at [428, 26] on div "الطلبات الأوردرات ملف الشركة English EN تم نشر طلب عروض أسعار جديد - شاهد التفا…" at bounding box center [597, 26] width 1068 height 53
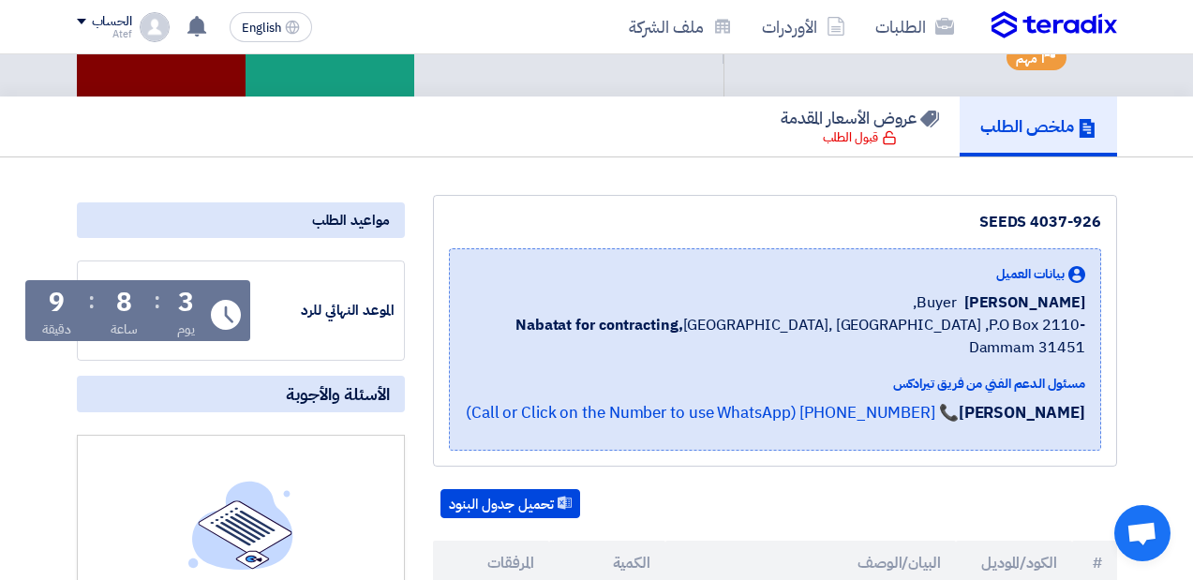
scroll to position [0, 0]
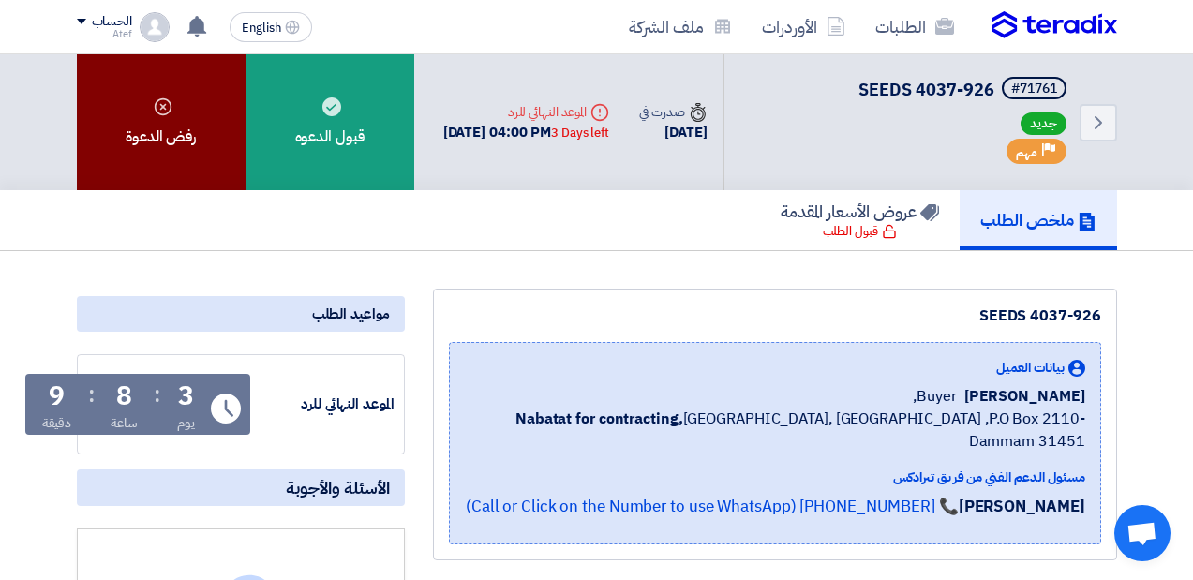
click at [195, 103] on div "رفض الدعوة" at bounding box center [161, 122] width 169 height 136
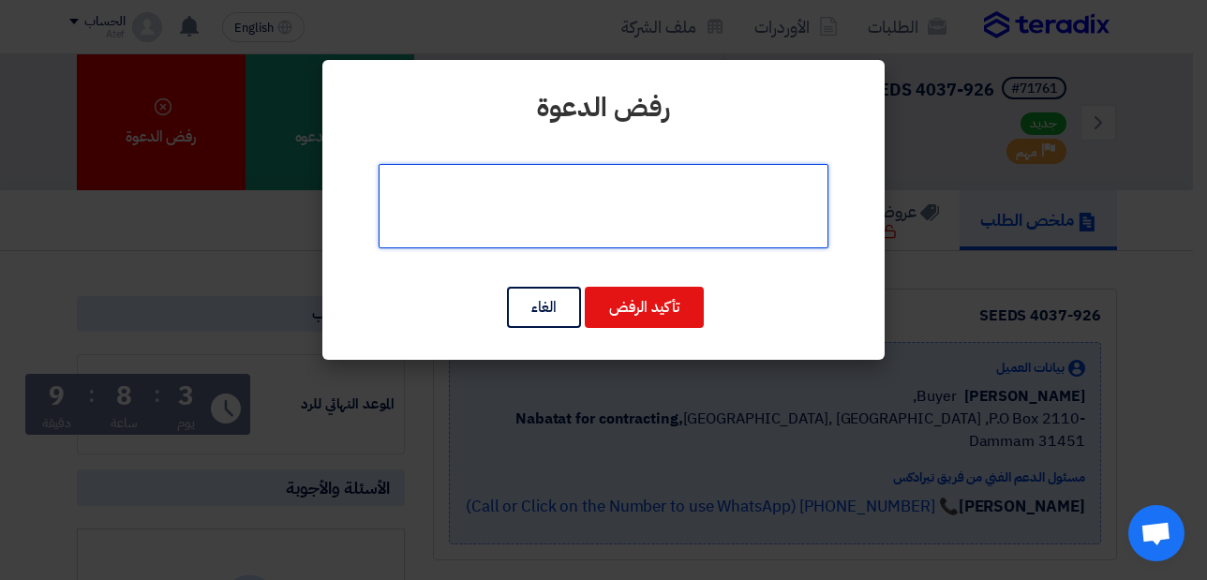
click at [664, 205] on textarea at bounding box center [604, 206] width 450 height 84
type textarea "غير موفتر"
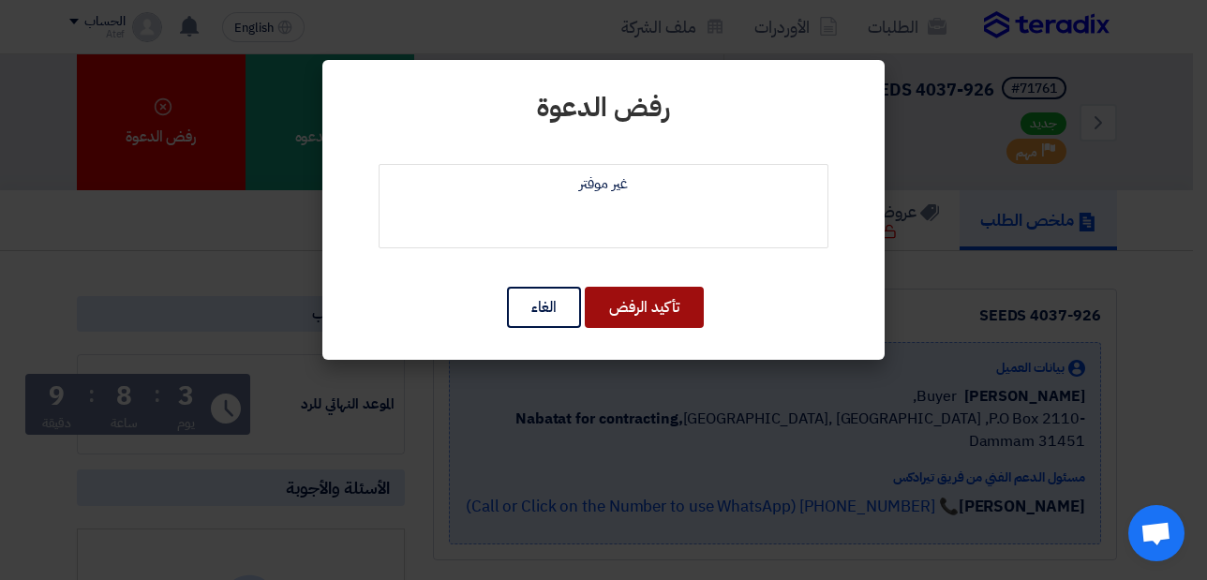
click at [659, 299] on button "تأكيد الرفض" at bounding box center [644, 307] width 119 height 41
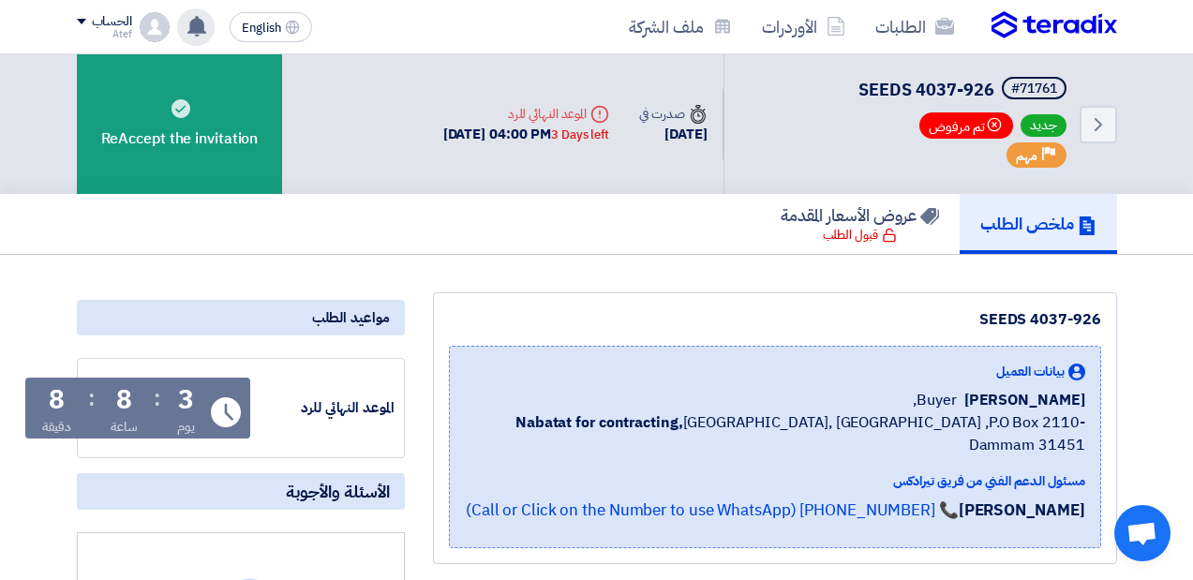
click at [210, 28] on div "تم نشر طلب عروض أسعار جديد - شاهد التفاصيل 15 hours ago تم نشر طلب عروض أسعار ج…" at bounding box center [195, 26] width 37 height 37
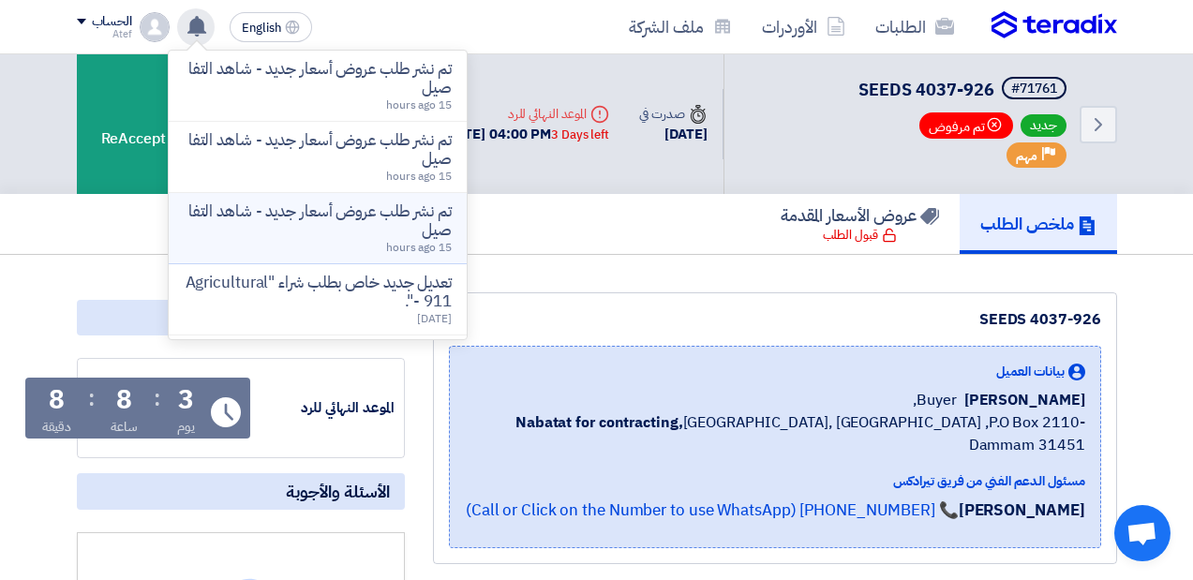
click at [307, 231] on p "تم نشر طلب عروض أسعار جديد - شاهد التفاصيل" at bounding box center [318, 220] width 268 height 37
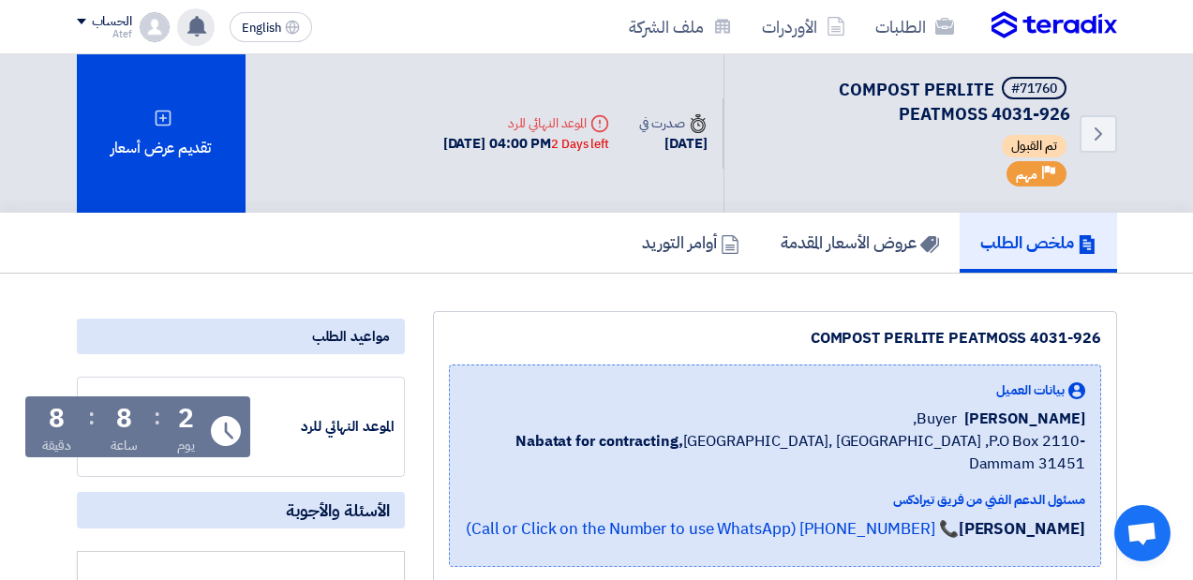
click at [190, 23] on icon at bounding box center [196, 26] width 21 height 21
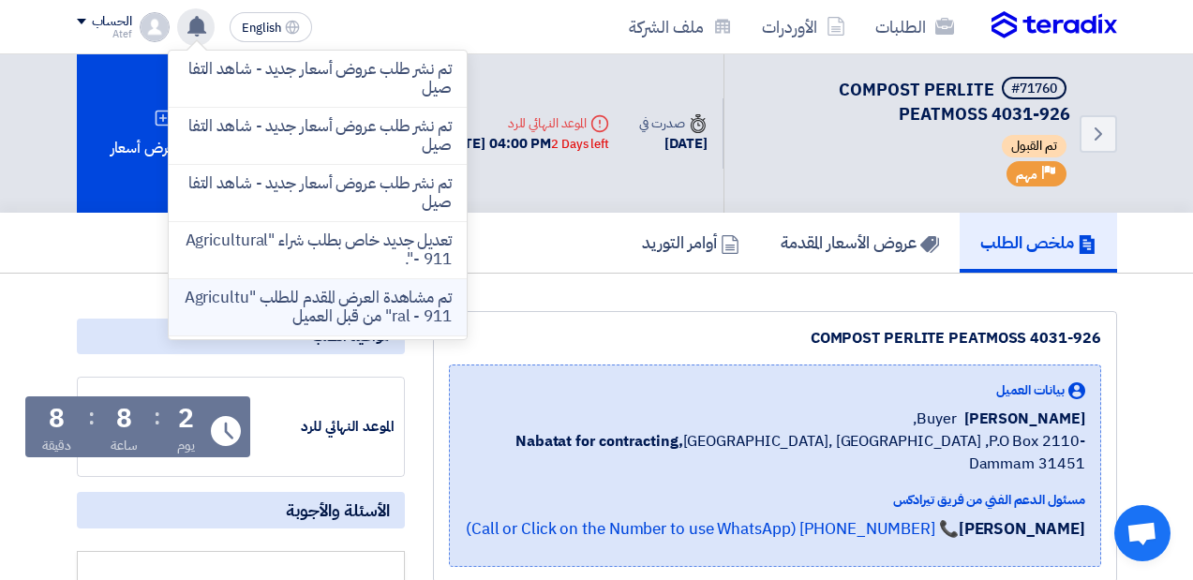
click at [335, 305] on p "تم مشاهدة العرض المقدم للطلب "Agricultural - 911" من قبل العميل" at bounding box center [318, 307] width 268 height 37
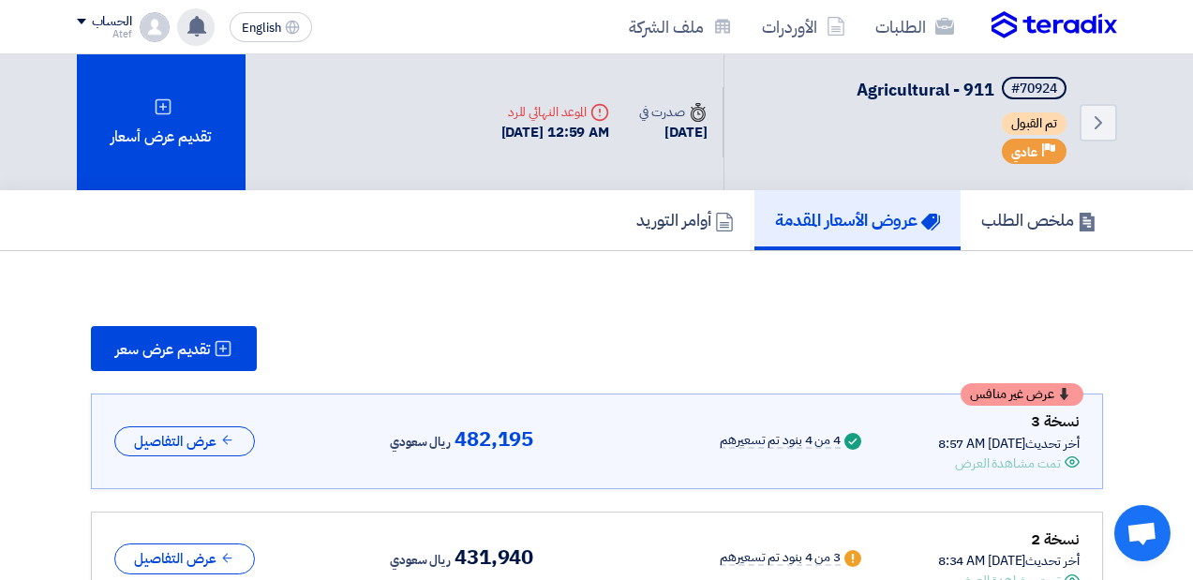
click at [209, 30] on div "تم نشر طلب عروض أسعار جديد - شاهد التفاصيل 15 hours ago تم نشر طلب عروض أسعار ج…" at bounding box center [195, 26] width 37 height 37
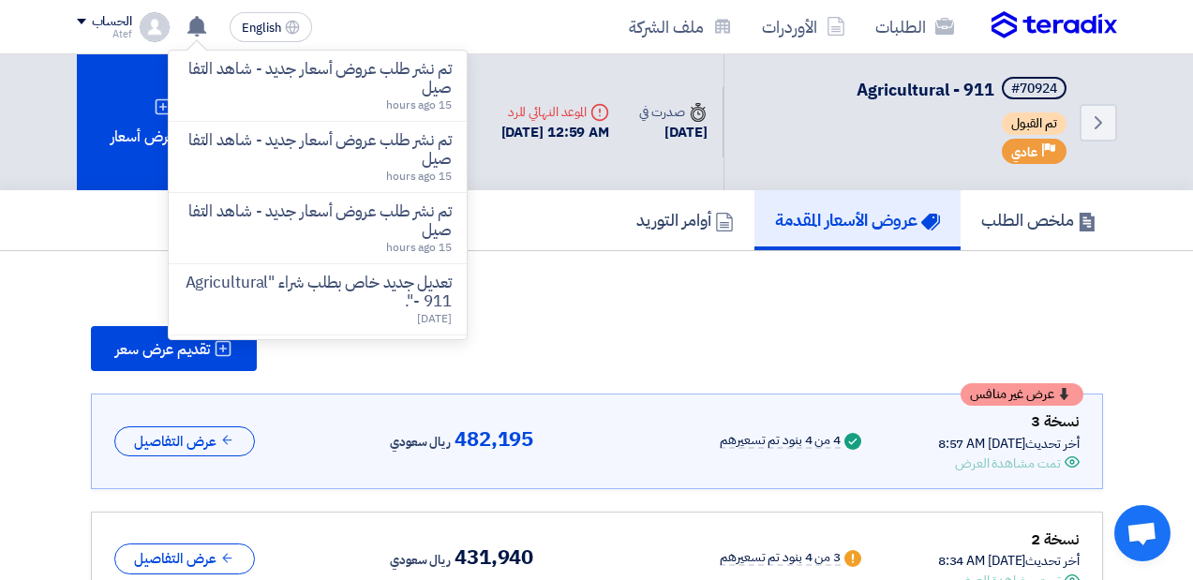
click at [263, 84] on p "تم نشر طلب عروض أسعار جديد - شاهد التفاصيل" at bounding box center [318, 78] width 268 height 37
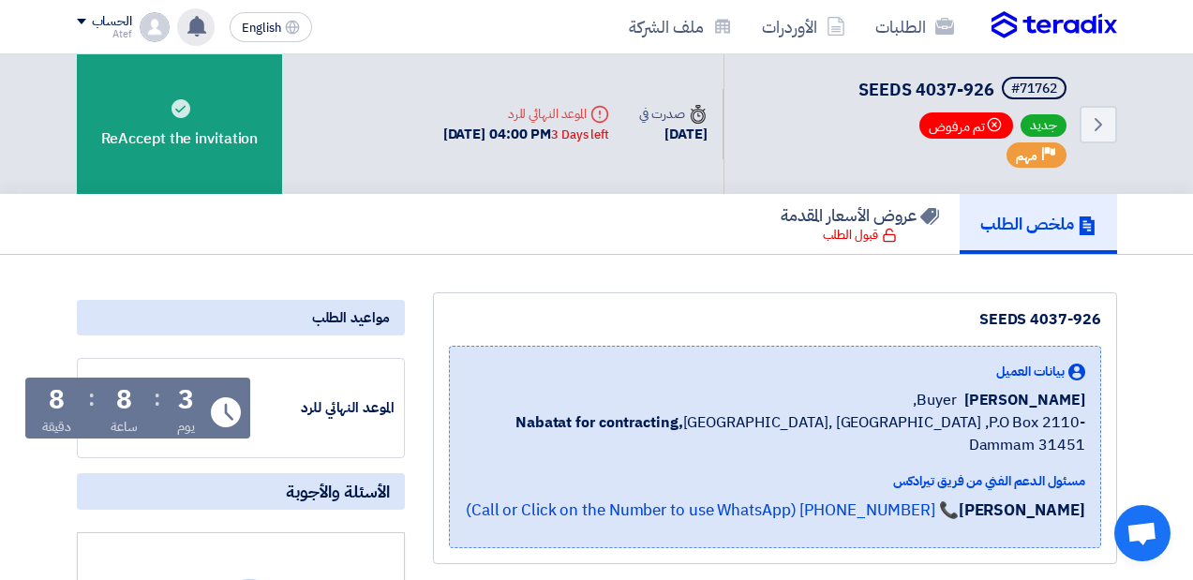
click at [213, 29] on div "تم نشر طلب عروض أسعار جديد - شاهد التفاصيل تم نشر طلب عروض أسعار جديد - شاهد ال…" at bounding box center [195, 26] width 37 height 37
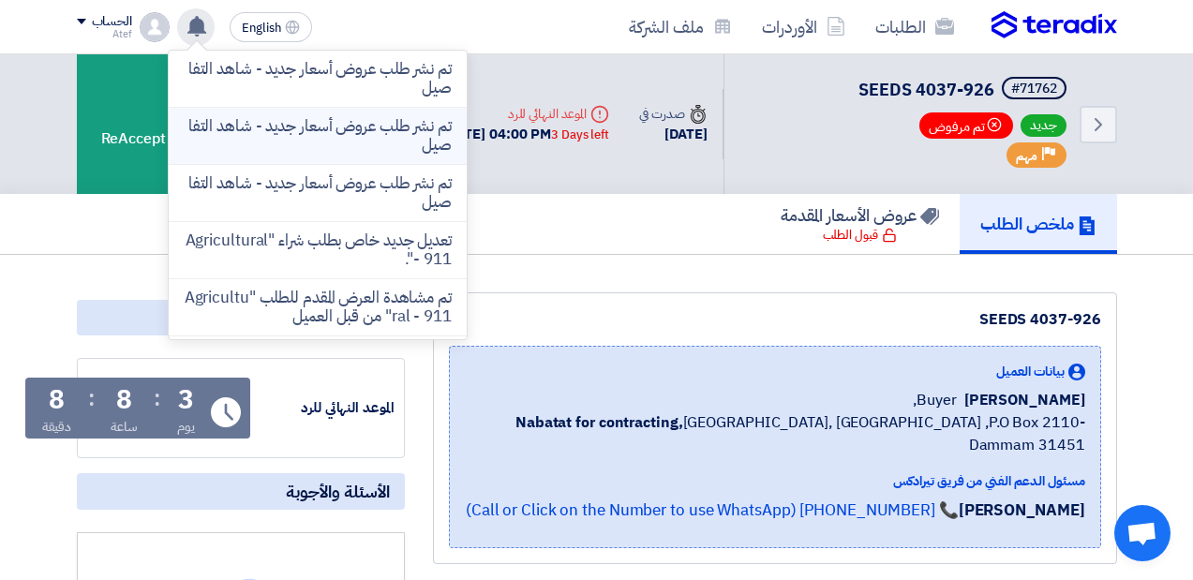
click at [277, 143] on p "تم نشر طلب عروض أسعار جديد - شاهد التفاصيل" at bounding box center [318, 135] width 268 height 37
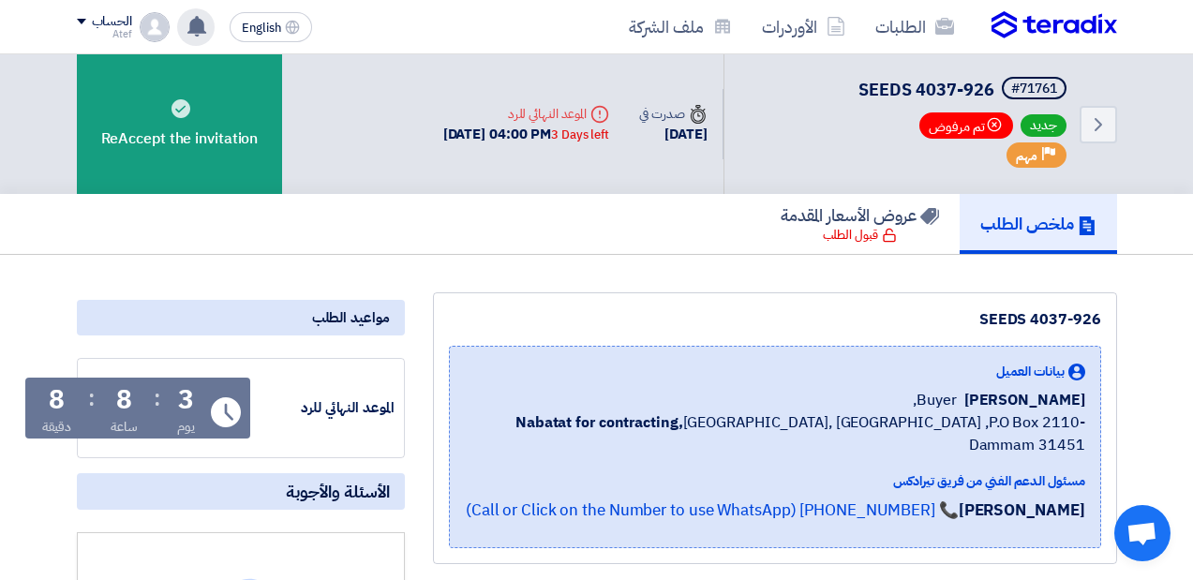
click at [195, 22] on use at bounding box center [196, 26] width 19 height 21
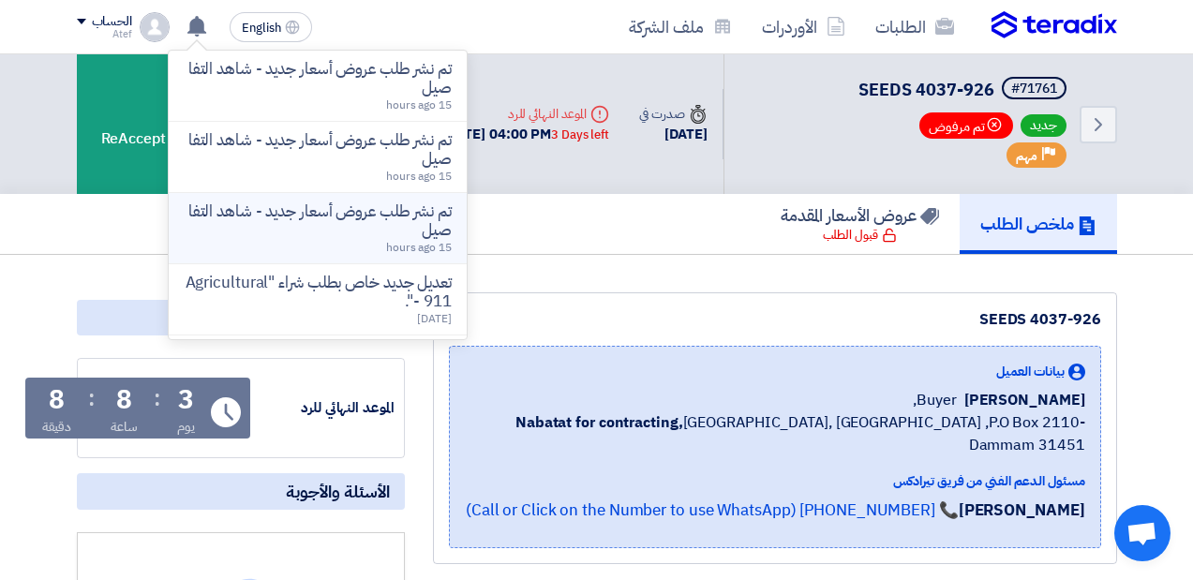
click at [285, 214] on p "تم نشر طلب عروض أسعار جديد - شاهد التفاصيل" at bounding box center [318, 220] width 268 height 37
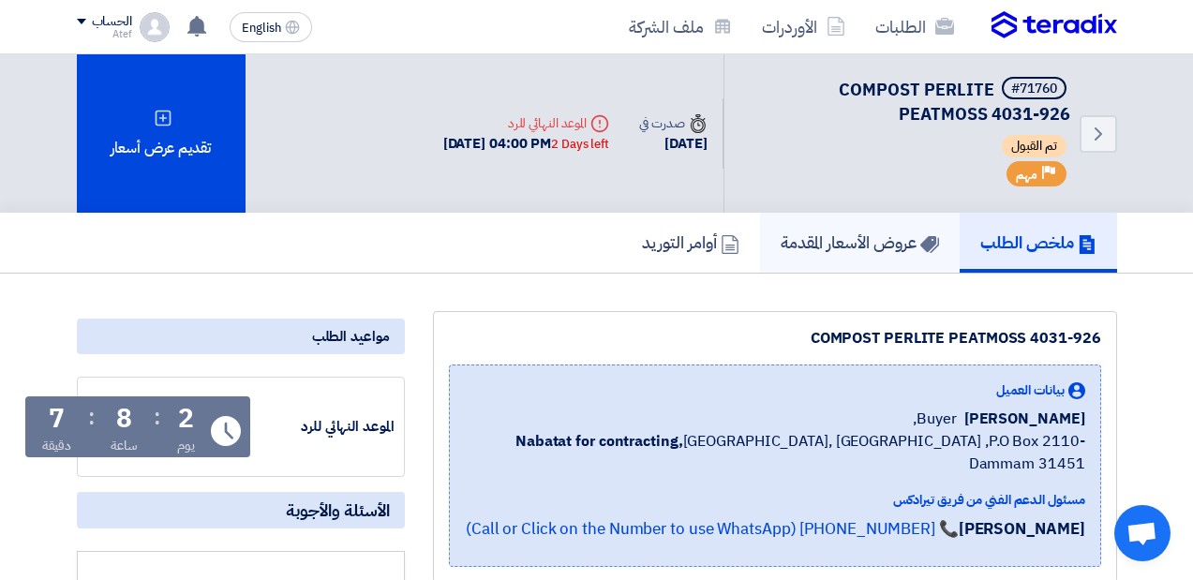
click at [872, 240] on h5 "عروض الأسعار المقدمة" at bounding box center [860, 242] width 158 height 22
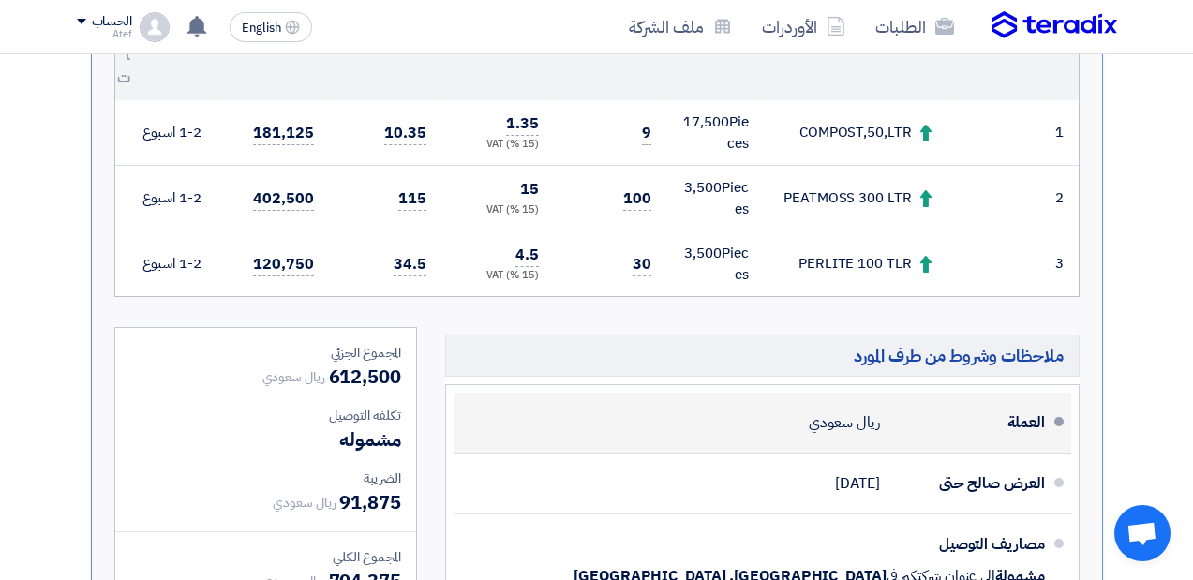
scroll to position [656, 0]
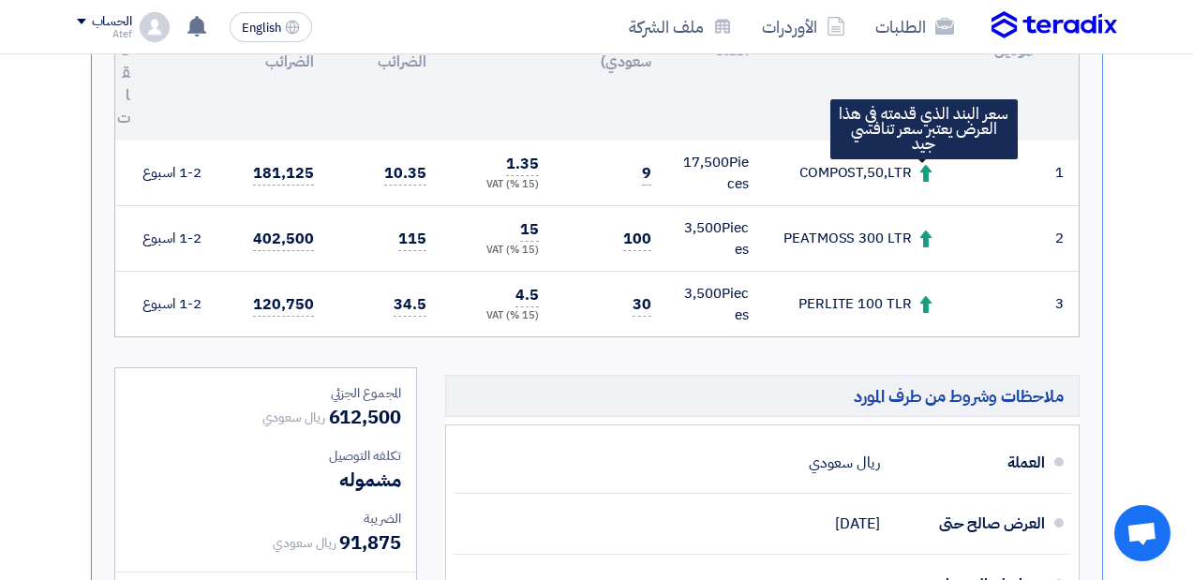
click at [922, 171] on use at bounding box center [925, 173] width 12 height 17
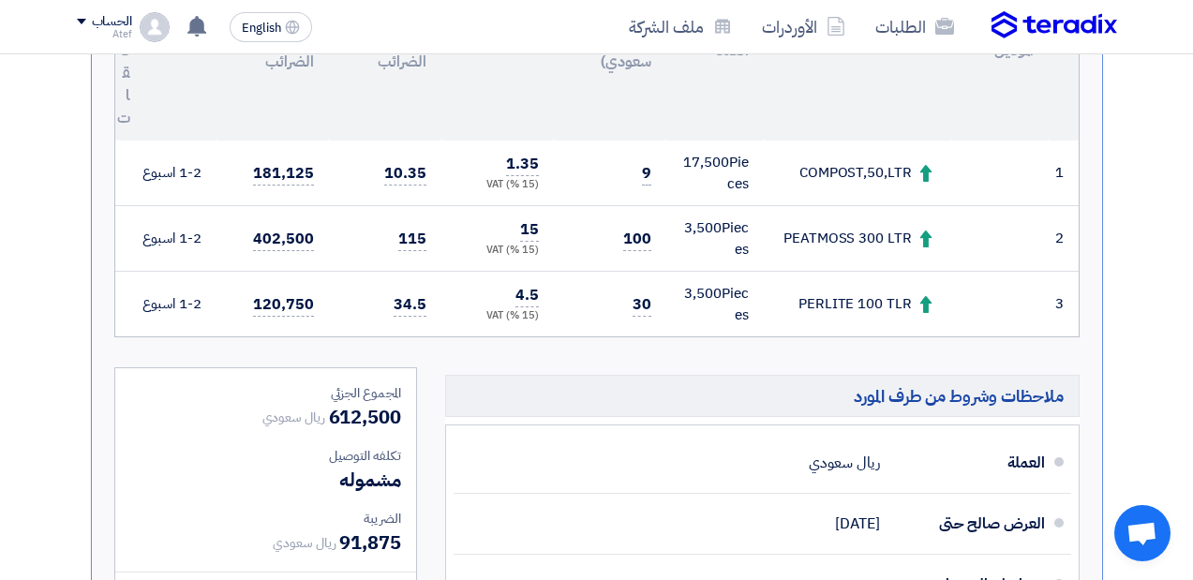
click at [1060, 176] on td "1" at bounding box center [1064, 174] width 30 height 66
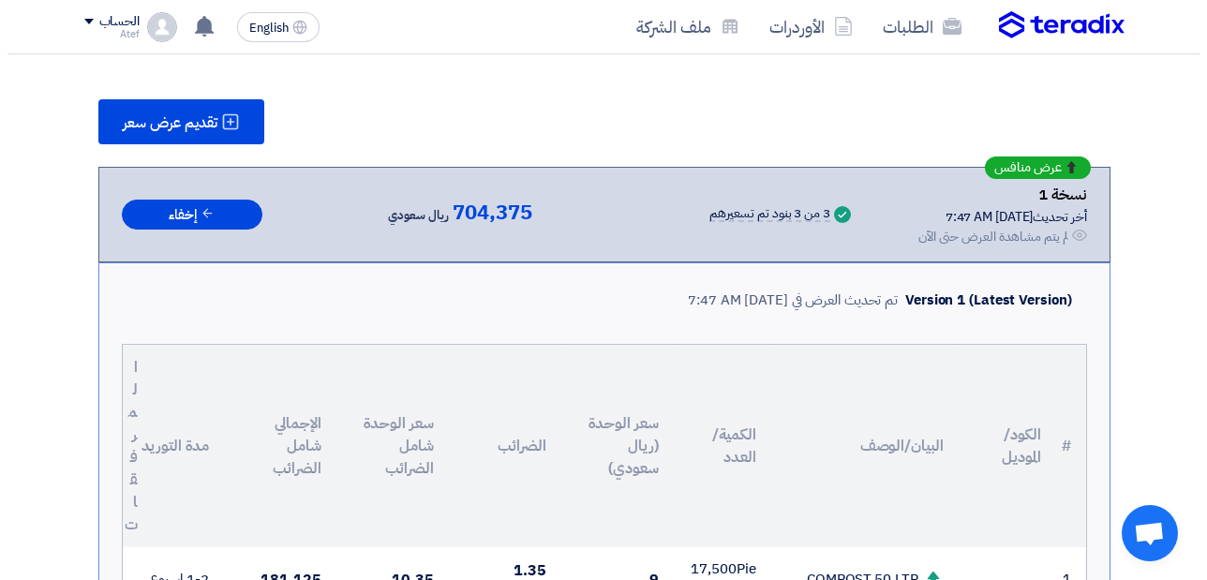
scroll to position [187, 0]
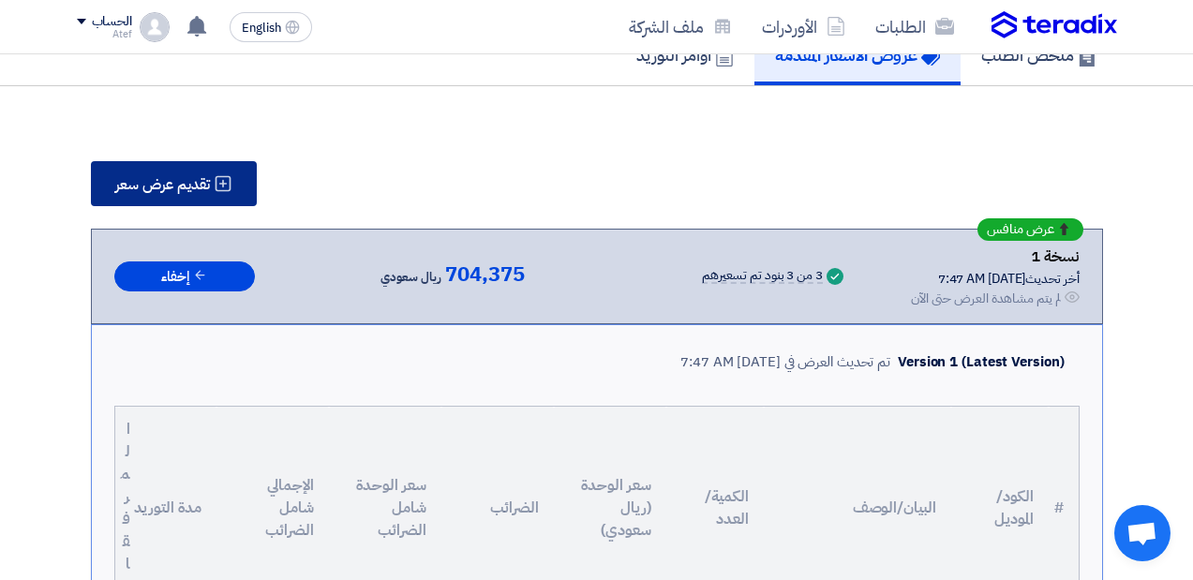
click at [215, 188] on icon at bounding box center [223, 183] width 19 height 19
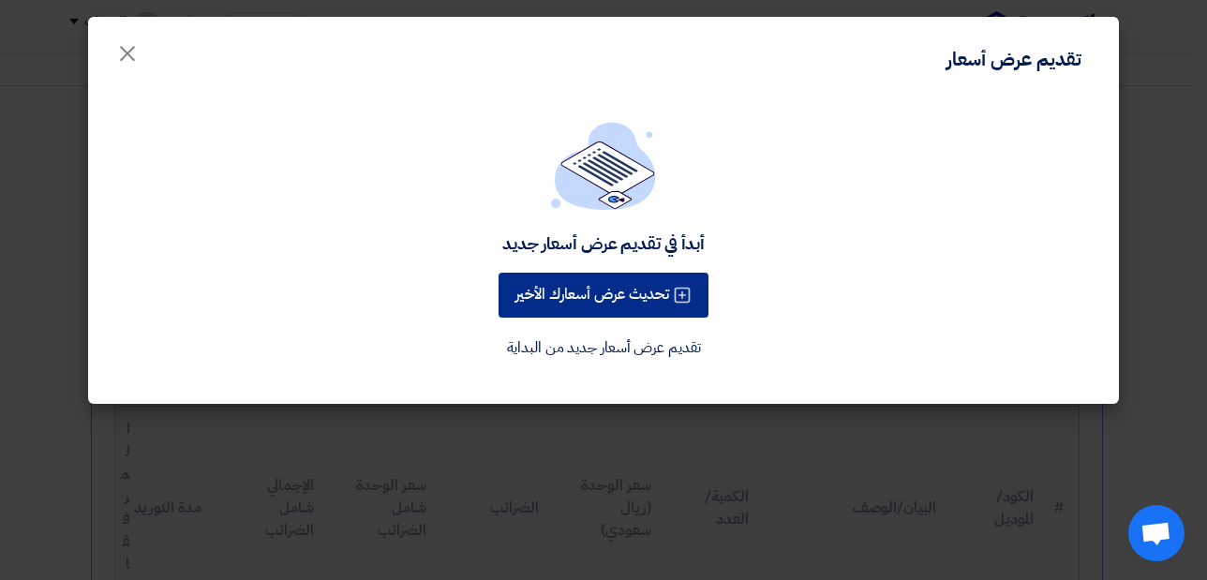
click at [597, 291] on button "تحديث عرض أسعارك الأخير" at bounding box center [604, 295] width 210 height 45
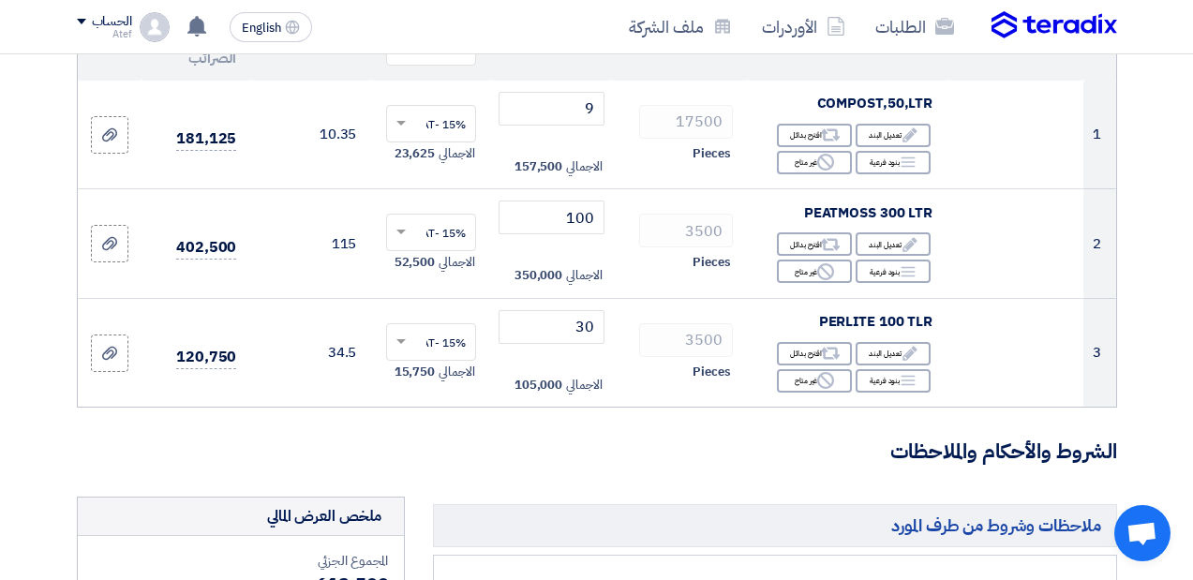
scroll to position [187, 0]
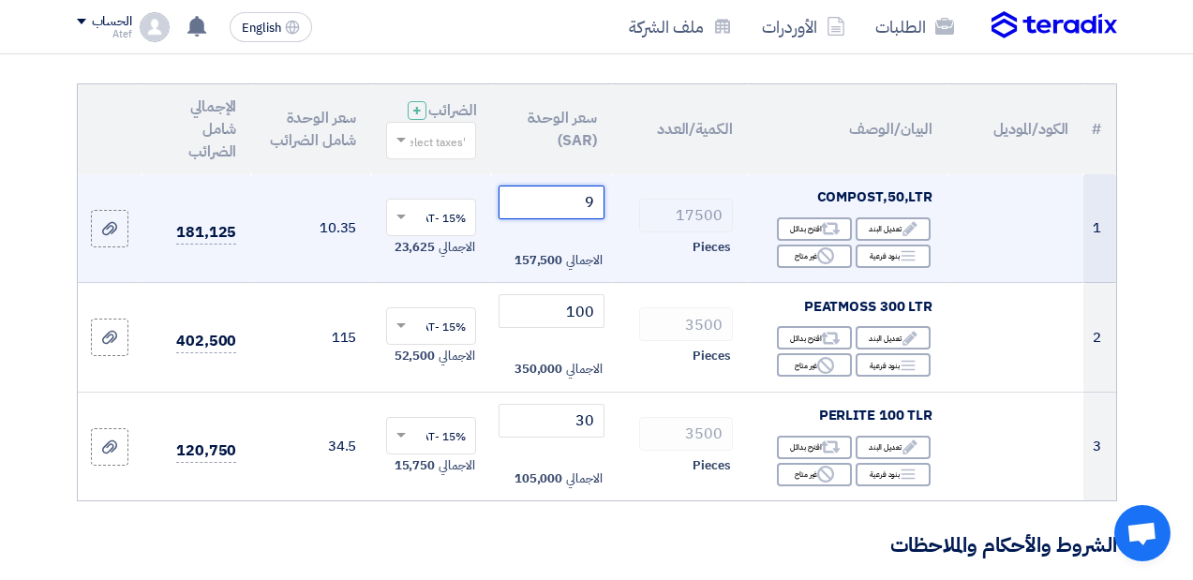
drag, startPoint x: 581, startPoint y: 222, endPoint x: 612, endPoint y: 231, distance: 32.3
click at [612, 231] on tr "1 COMPOST,50,LTR Edit تعديل البند Alternative اقترح بدائل Breakdown Reject 17500" at bounding box center [597, 228] width 1038 height 109
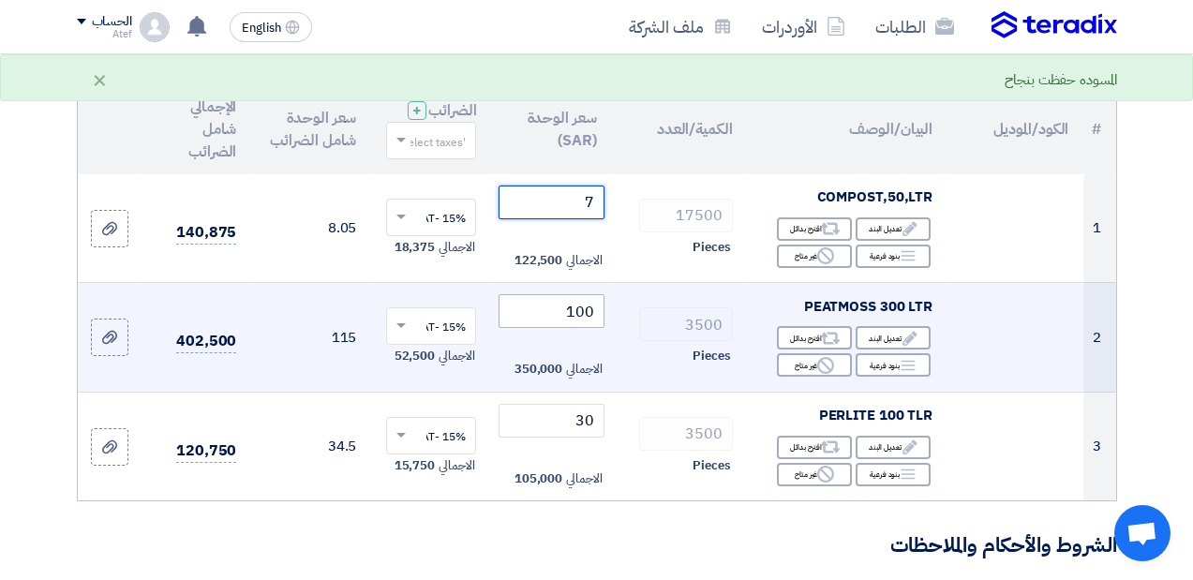
type input "7"
click at [583, 325] on input "100" at bounding box center [551, 311] width 105 height 34
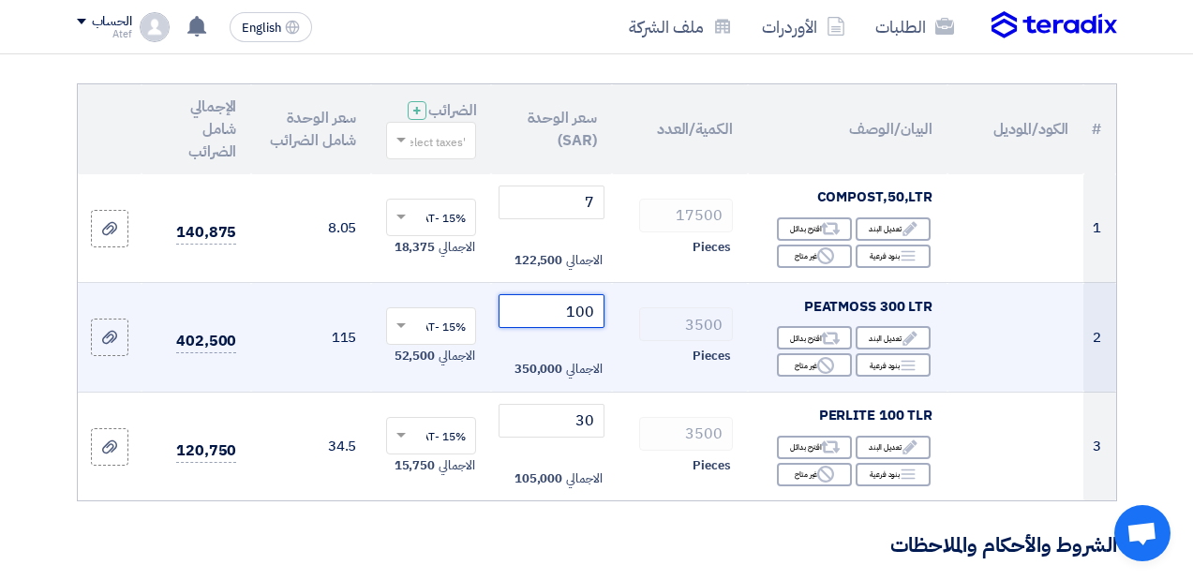
click at [583, 325] on input "100" at bounding box center [551, 311] width 105 height 34
drag, startPoint x: 570, startPoint y: 326, endPoint x: 617, endPoint y: 337, distance: 48.2
click at [617, 337] on tr "2 PEATMOSS 300 LTR Edit تعديل البند Alternative اقترح بدائل Breakdown Reject 35…" at bounding box center [597, 338] width 1038 height 110
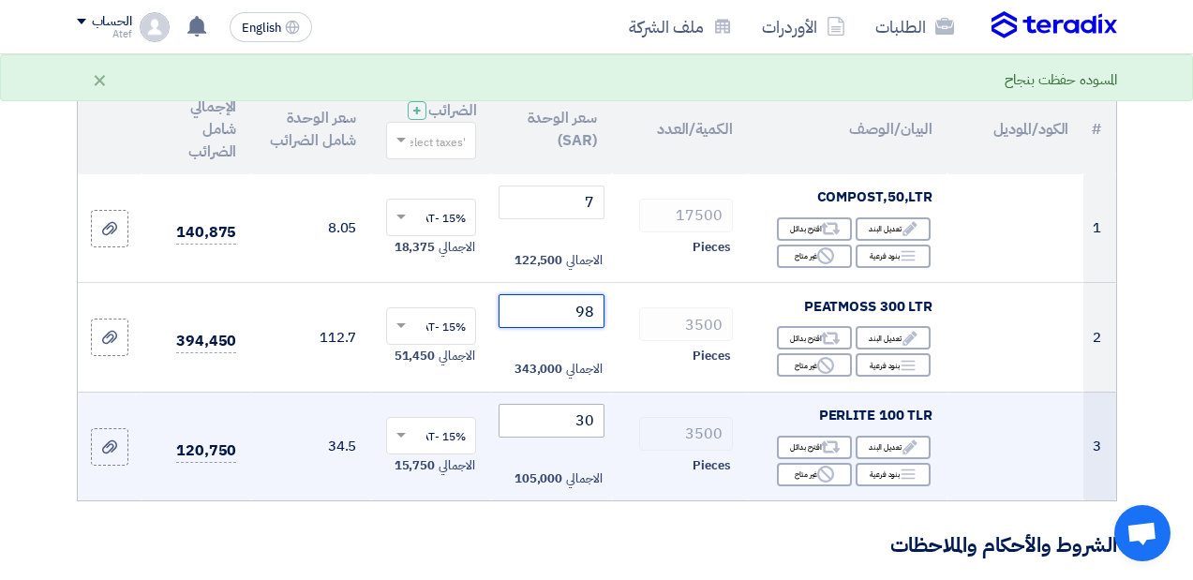
type input "98"
click at [588, 437] on input "30" at bounding box center [551, 421] width 105 height 34
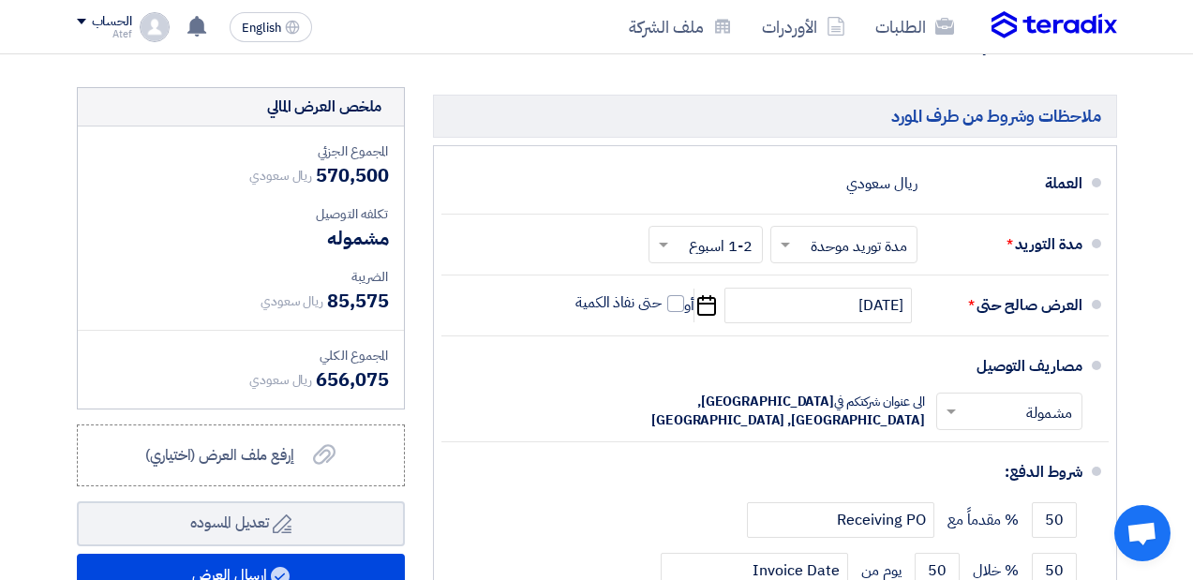
scroll to position [750, 0]
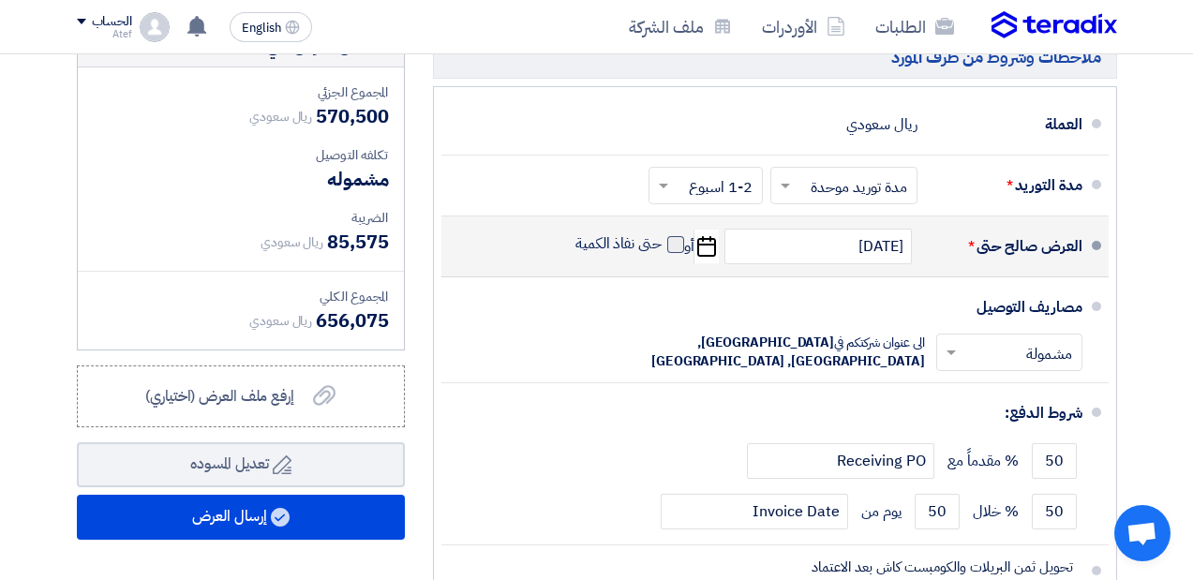
click at [676, 253] on span at bounding box center [675, 244] width 17 height 17
click at [662, 263] on input "حتى نفاذ الكمية" at bounding box center [617, 252] width 90 height 36
checkbox input "true"
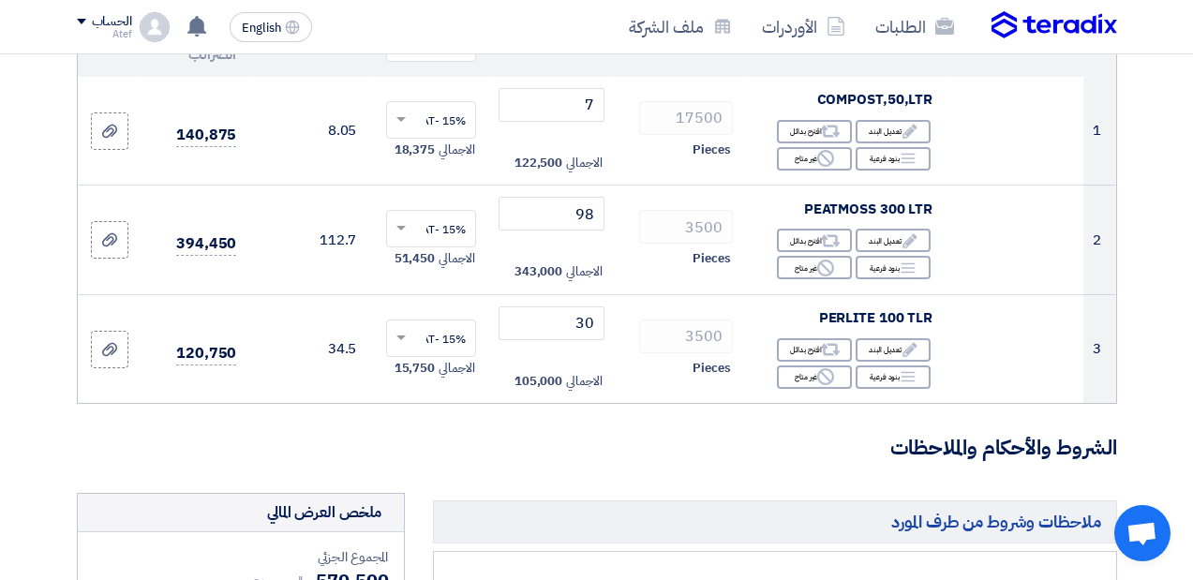
scroll to position [281, 0]
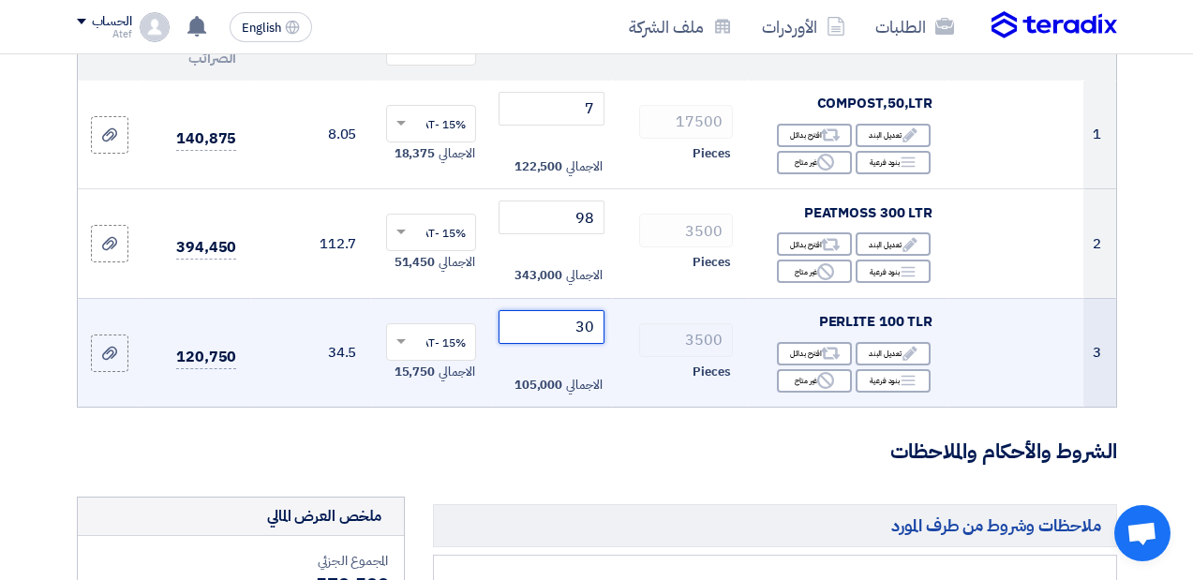
click at [590, 342] on input "30" at bounding box center [551, 327] width 105 height 34
type input "28"
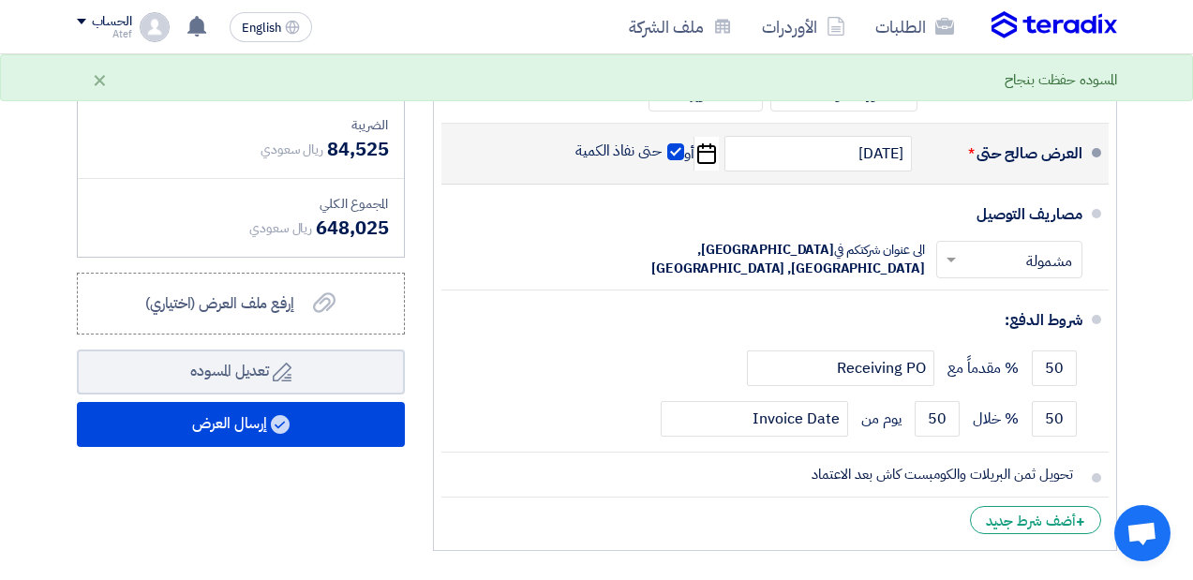
scroll to position [843, 0]
